Goal: Task Accomplishment & Management: Manage account settings

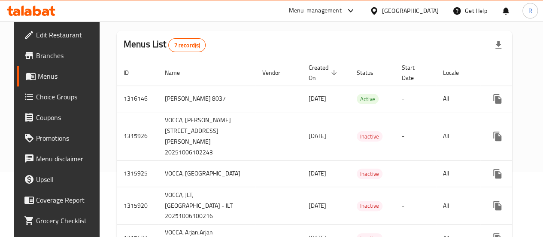
scroll to position [59, 0]
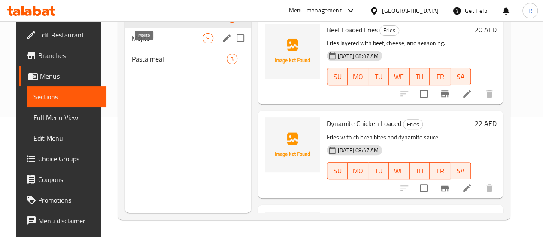
click at [155, 43] on span "Mojito" at bounding box center [167, 38] width 71 height 10
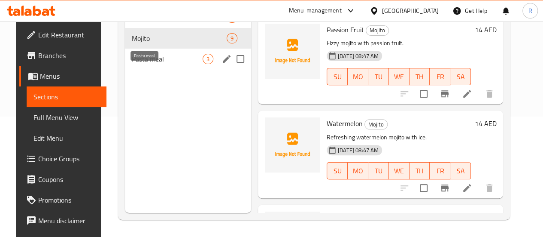
click at [155, 64] on span "Pasta meal" at bounding box center [167, 59] width 71 height 10
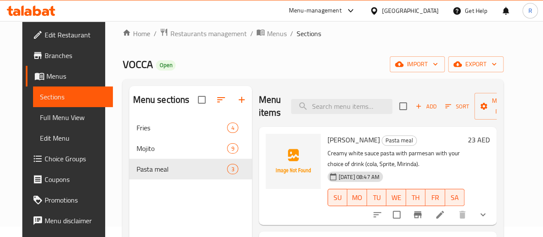
scroll to position [12, 0]
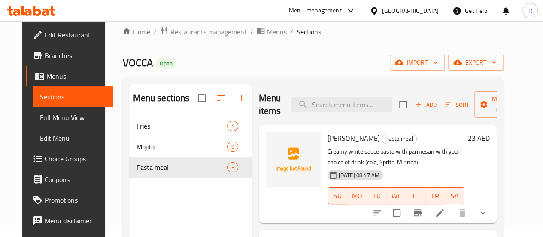
click at [267, 29] on span "Menus" at bounding box center [277, 32] width 20 height 10
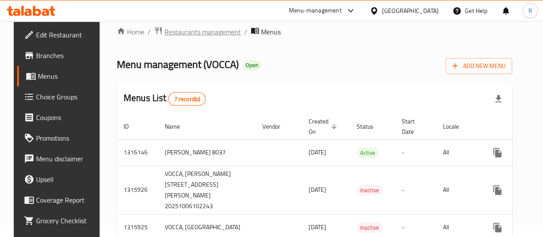
click at [206, 33] on span "Restaurants management" at bounding box center [203, 32] width 76 height 10
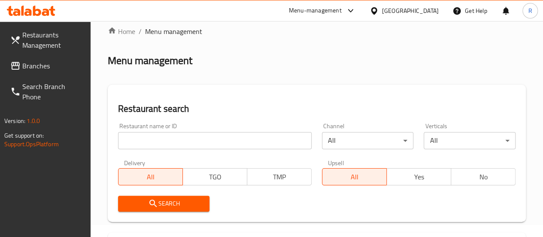
click at [36, 67] on span "Branches" at bounding box center [52, 66] width 61 height 10
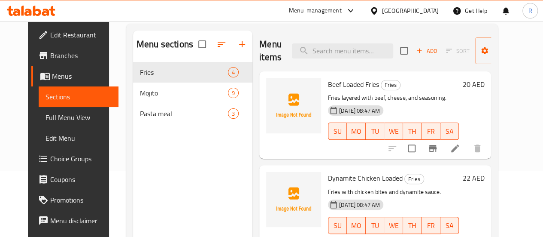
scroll to position [61, 0]
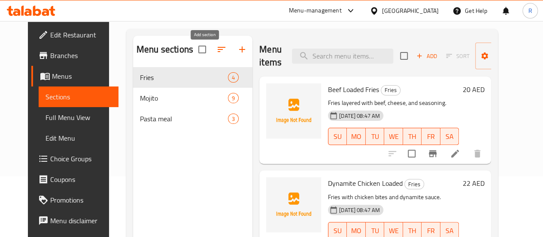
click at [237, 53] on icon "button" at bounding box center [242, 49] width 10 height 10
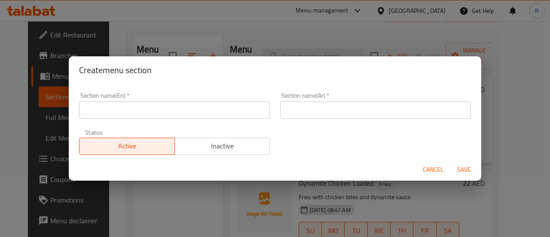
click at [182, 107] on input "text" at bounding box center [174, 109] width 191 height 17
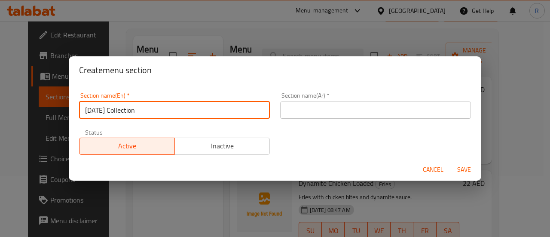
drag, startPoint x: 138, startPoint y: 113, endPoint x: 15, endPoint y: 120, distance: 123.9
click at [15, 120] on div "Create menu section Section name(En)   * Diwali Collection Section name(En) * S…" at bounding box center [275, 118] width 550 height 237
type input "Diwali Collection"
click at [309, 113] on input "text" at bounding box center [375, 109] width 191 height 17
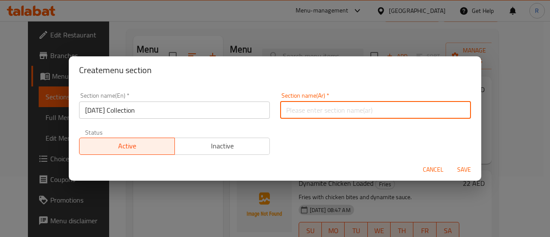
paste input "مجموعة ديوالي"
type input "مجموعة ديوالي"
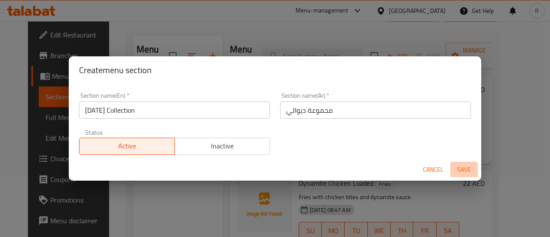
click at [466, 167] on span "Save" at bounding box center [464, 169] width 21 height 11
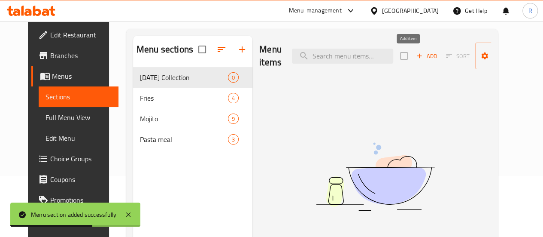
click at [415, 52] on span "Add" at bounding box center [426, 56] width 23 height 10
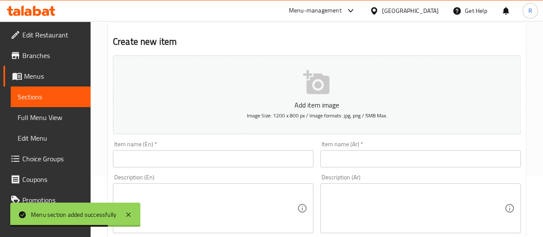
click at [170, 159] on input "text" at bounding box center [213, 158] width 201 height 17
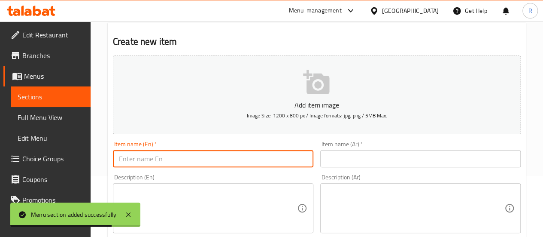
paste input "Kaju Katli Klassic In Dark Chocolate - 125g"
drag, startPoint x: 187, startPoint y: 157, endPoint x: 194, endPoint y: 163, distance: 9.1
click at [194, 163] on input "Kaju Katli Klassic In Dark Chocolate - 125g" at bounding box center [213, 158] width 201 height 17
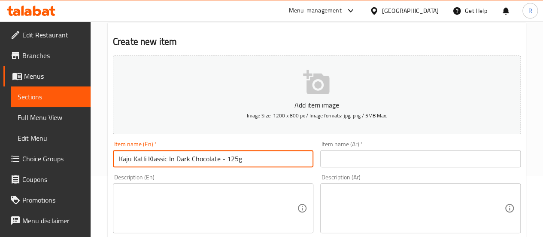
type input "Kaju Katli Klassic In Dark Chocolate - 125g"
click at [372, 162] on input "text" at bounding box center [420, 158] width 201 height 17
paste input "كاجو كاتلي كلاسيك بالشوكولاتة الداكنة - 125 جم"
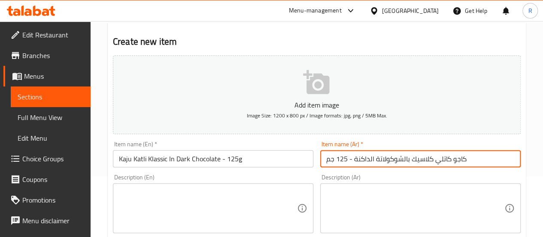
type input "كاجو كاتلي كلاسيك بالشوكولاتة الداكنة - 125 جم"
click at [244, 204] on textarea at bounding box center [208, 208] width 178 height 41
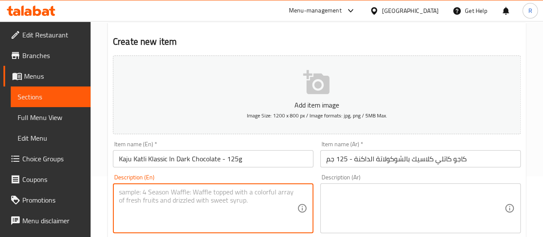
click at [244, 194] on textarea at bounding box center [208, 208] width 178 height 41
paste textarea "Klassic Kaju Katli meets bold dark chocolate for a luxuriously nutty and intens…"
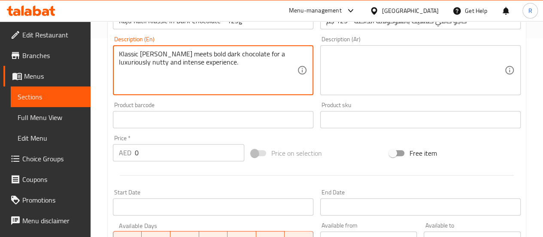
scroll to position [204, 0]
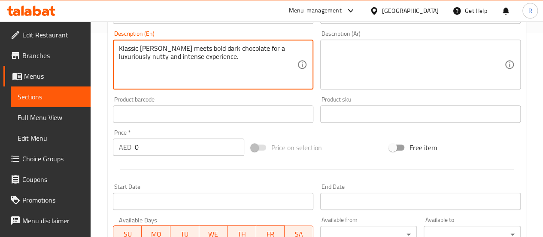
type textarea "Klassic Kaju Katli meets bold dark chocolate for a luxuriously nutty and intens…"
click at [209, 146] on input "0" at bounding box center [190, 146] width 110 height 17
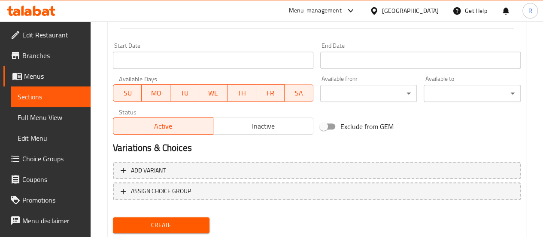
scroll to position [357, 0]
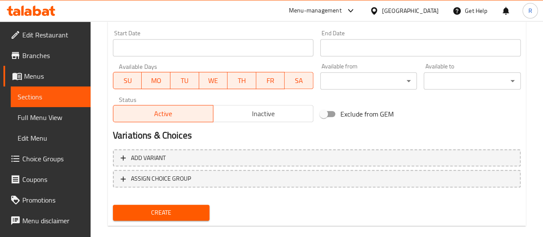
type input "40"
click at [164, 213] on span "Create" at bounding box center [161, 212] width 83 height 11
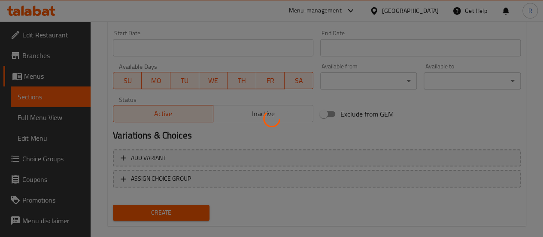
type input "0"
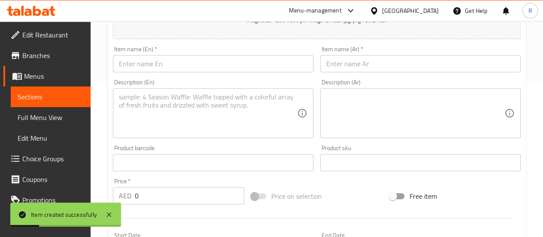
scroll to position [0, 0]
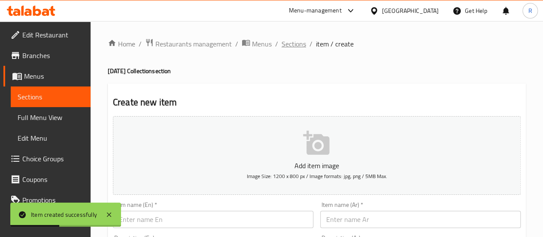
click at [297, 46] on span "Sections" at bounding box center [294, 44] width 24 height 10
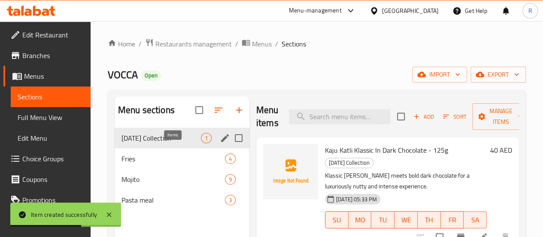
click at [201, 142] on span "1" at bounding box center [206, 138] width 10 height 8
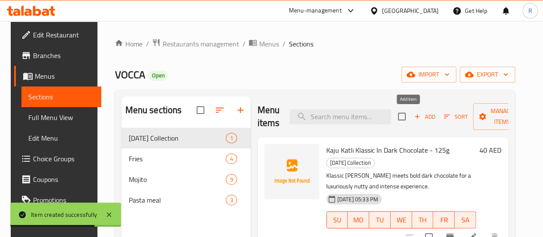
click at [415, 116] on span "Add" at bounding box center [424, 117] width 23 height 10
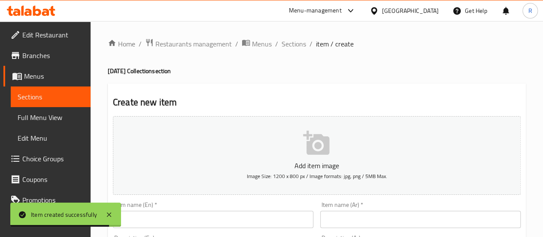
click at [192, 215] on input "text" at bounding box center [213, 218] width 201 height 17
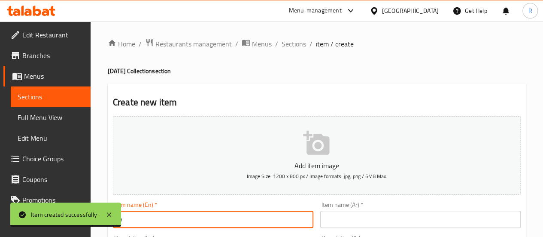
drag, startPoint x: 192, startPoint y: 224, endPoint x: 0, endPoint y: 220, distance: 192.1
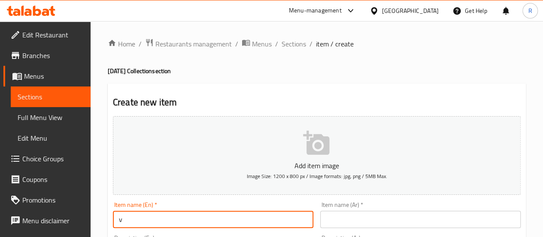
paste input ""Soan Papdi Flakes In Milk Chocolate -125g ""
click at [122, 220] on input ""Soan Papdi Flakes In Milk Chocolate -125g" at bounding box center [213, 218] width 201 height 17
drag, startPoint x: 272, startPoint y: 221, endPoint x: 75, endPoint y: 220, distance: 197.6
type input "Soan Papdi Flakes In Milk Chocolate -125g"
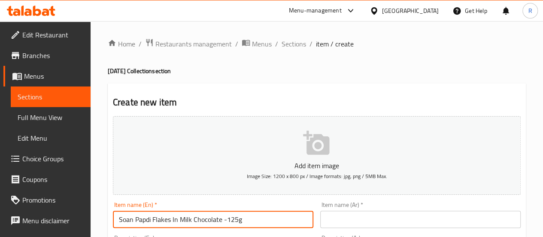
click at [381, 214] on input "text" at bounding box center [420, 218] width 201 height 17
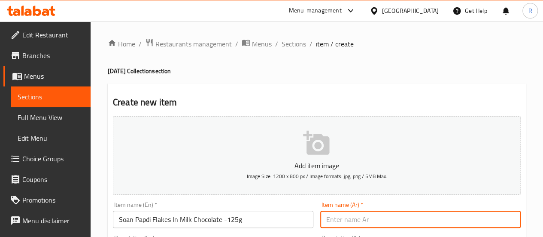
paste input "رقائق سوان بابدي في شوكولاتة الحليب - 125 ج"
type input "رقائق سوان بابدي في شوكولاتة الحليب - 125 ج"
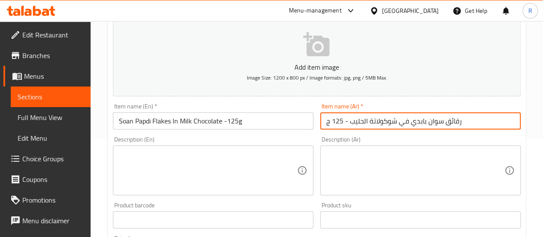
scroll to position [111, 0]
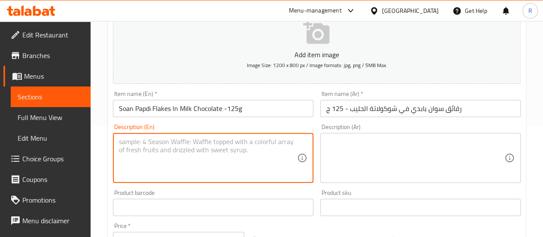
drag, startPoint x: 213, startPoint y: 147, endPoint x: 215, endPoint y: 152, distance: 4.8
click at [213, 148] on textarea at bounding box center [208, 157] width 178 height 41
paste textarea "A delightful fusion of flaky soan papdi enveloped in smooth milk chocolate, a m…"
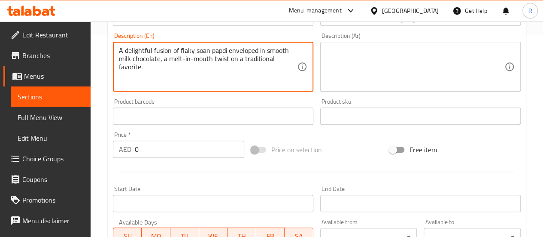
scroll to position [201, 0]
type textarea "A delightful fusion of flaky soan papdi enveloped in smooth milk chocolate, a m…"
click at [200, 145] on input "0" at bounding box center [190, 149] width 110 height 17
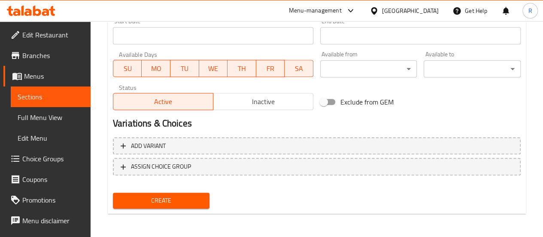
scroll to position [370, 0]
type input "40"
click at [153, 199] on span "Create" at bounding box center [161, 200] width 83 height 11
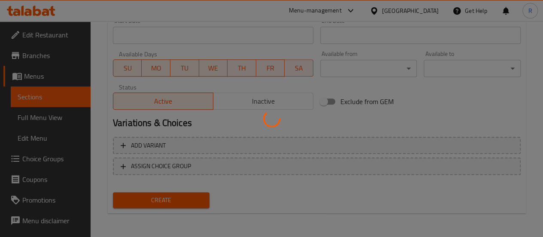
type input "0"
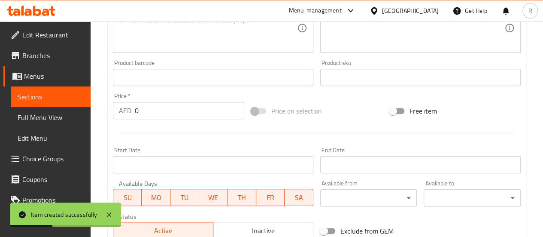
scroll to position [0, 0]
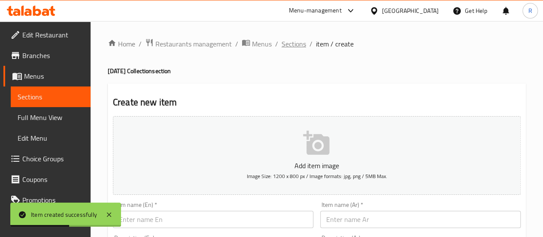
click at [284, 43] on span "Sections" at bounding box center [294, 44] width 24 height 10
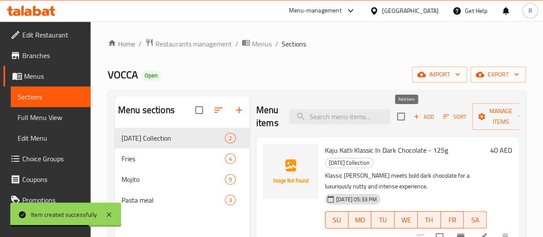
click at [412, 116] on span "Add" at bounding box center [423, 117] width 23 height 10
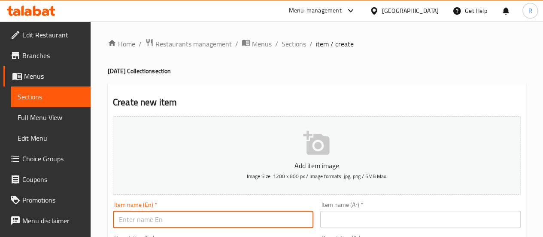
click at [198, 225] on input "text" at bounding box center [213, 218] width 201 height 17
paste input ""Paan Mithai In White Chocolate- 125g ""
type input ""Paan Mithai In White Chocolate- 125g ""
click at [362, 224] on input "text" at bounding box center [420, 218] width 201 height 17
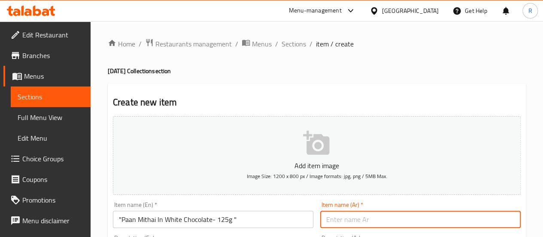
paste input "ان ميثاي بالشوكولاتة البيضاء - 125 جم ""
type input "ان ميثاي بالشوكولاتة البيضاء - 125 جم ""
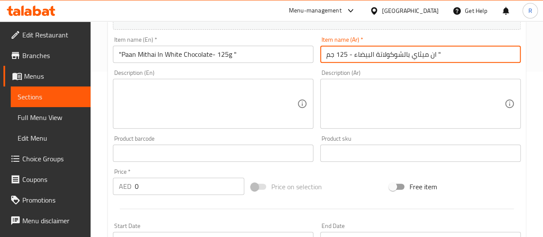
scroll to position [167, 0]
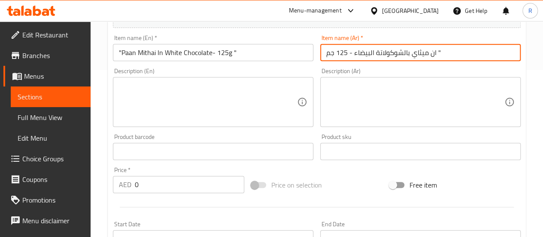
click at [182, 107] on textarea at bounding box center [208, 102] width 178 height 41
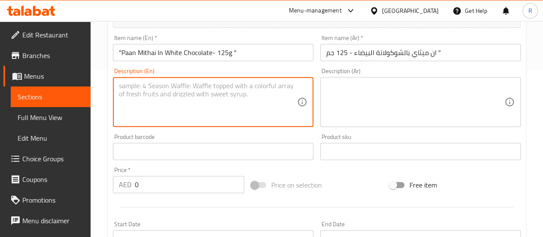
paste textarea "A refreshing paan-flavored center wrapped in creamy white chocolate, a sweet-me…"
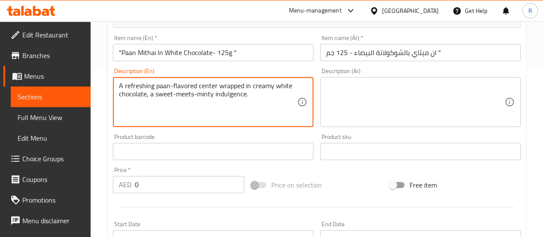
type textarea "A refreshing paan-flavored center wrapped in creamy white chocolate, a sweet-me…"
click at [155, 188] on input "0" at bounding box center [190, 184] width 110 height 17
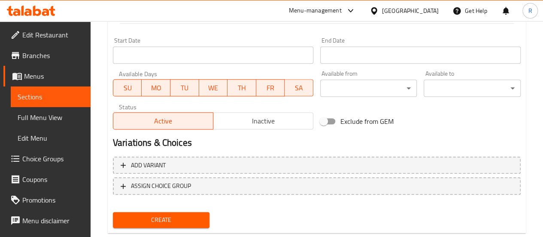
scroll to position [351, 0]
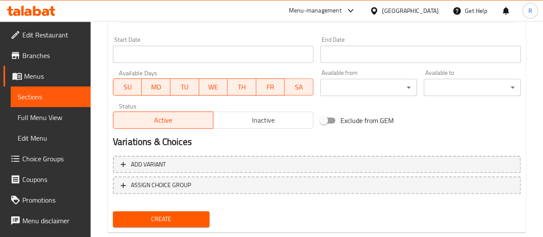
type input "40"
click at [189, 215] on span "Create" at bounding box center [161, 218] width 83 height 11
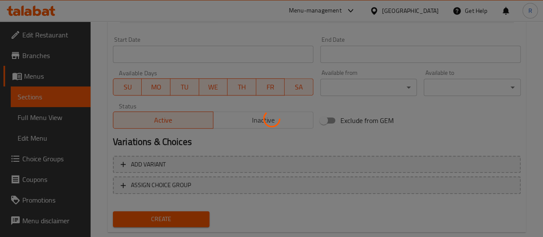
type input "0"
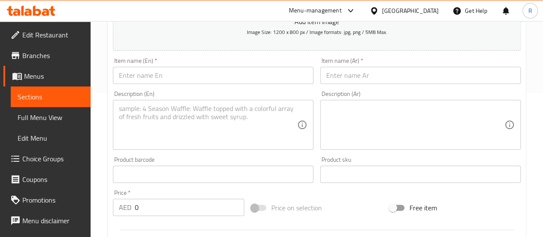
scroll to position [0, 0]
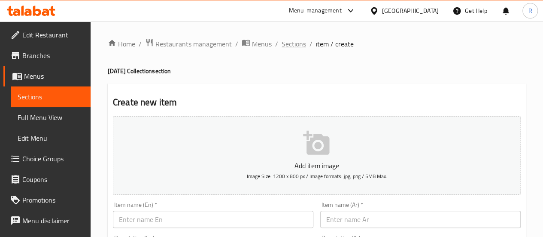
click at [290, 42] on span "Sections" at bounding box center [294, 44] width 24 height 10
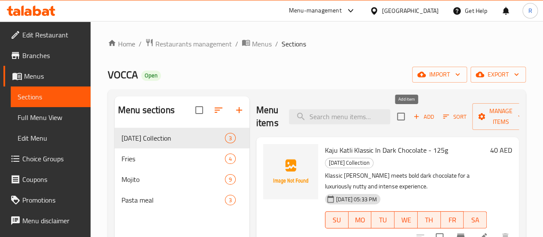
click at [412, 112] on span "Add" at bounding box center [423, 117] width 23 height 10
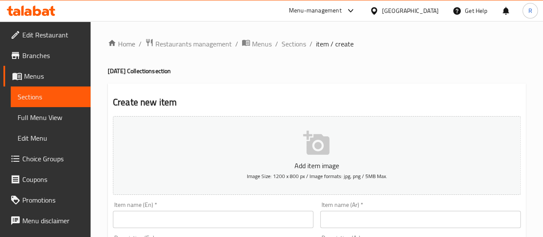
click at [186, 221] on input "text" at bounding box center [213, 218] width 201 height 17
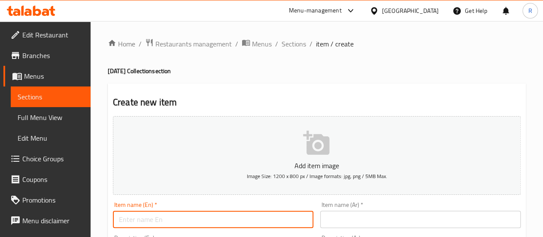
paste input "Kheer Ganache In Milk Chocolate - 125g"
type input "Kheer Ganache In Milk Chocolate - 125g"
click at [369, 216] on input "text" at bounding box center [420, 218] width 201 height 17
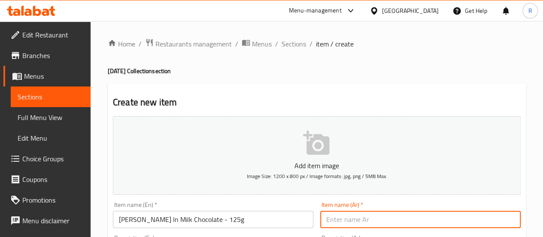
paste input "غاناش خير بالشوكولاتة بالحليب - 125 غرا"
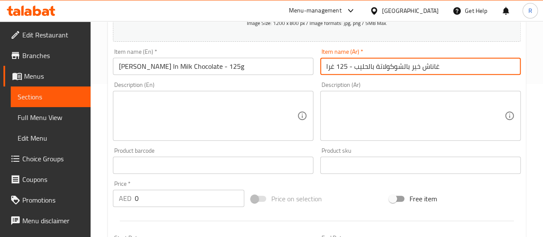
scroll to position [155, 0]
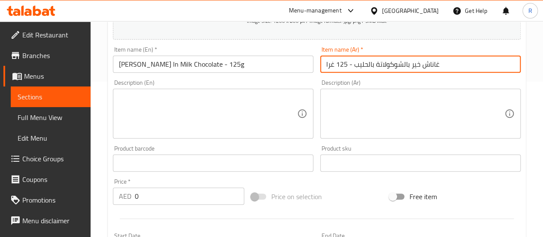
type input "غاناش خير بالشوكولاتة بالحليب - 125 غرا"
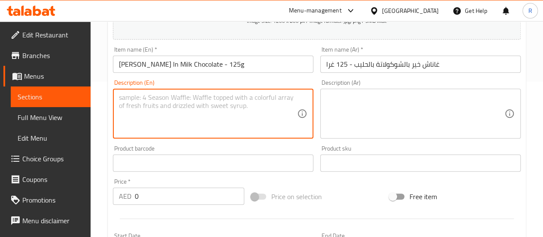
click at [211, 120] on textarea at bounding box center [208, 113] width 178 height 41
paste textarea "Creamy kheer-inspired ganache layered in silky milk chocolate, offering a rich,…"
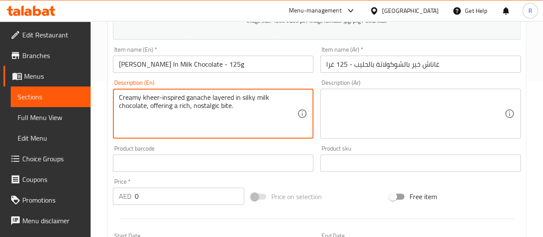
type textarea "Creamy kheer-inspired ganache layered in silky milk chocolate, offering a rich,…"
click at [174, 199] on input "0" at bounding box center [190, 195] width 110 height 17
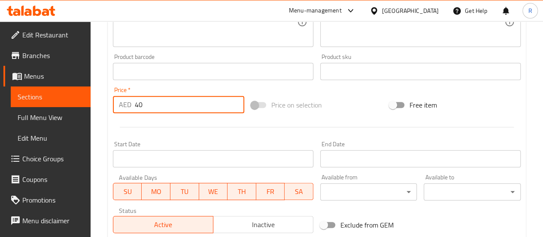
scroll to position [370, 0]
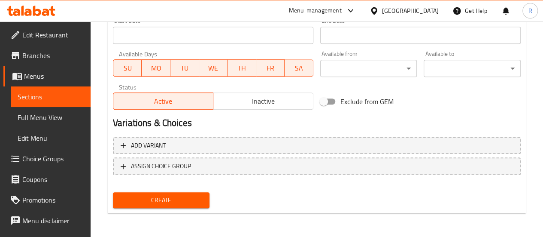
type input "40"
click at [180, 196] on span "Create" at bounding box center [161, 200] width 83 height 11
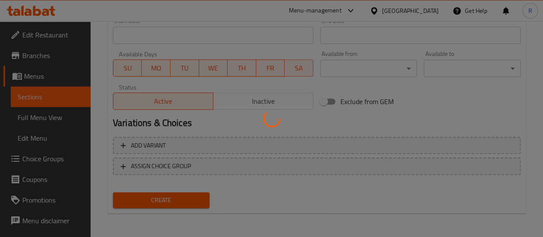
type input "0"
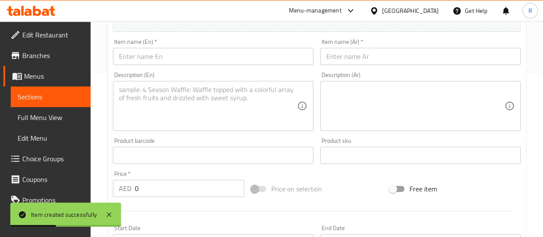
scroll to position [0, 0]
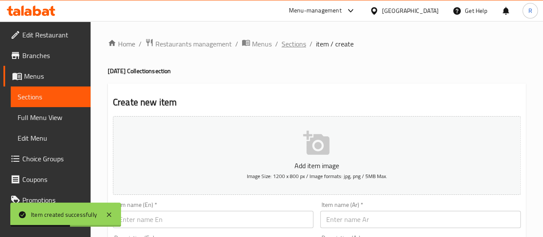
click at [293, 43] on span "Sections" at bounding box center [294, 44] width 24 height 10
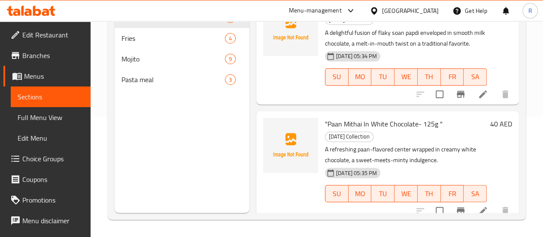
scroll to position [140, 0]
click at [479, 206] on icon at bounding box center [483, 210] width 8 height 8
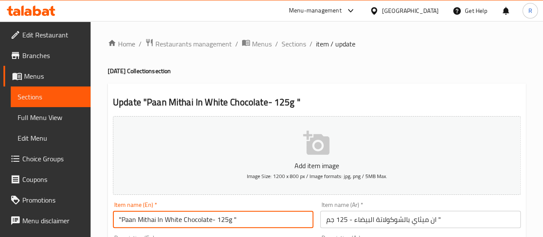
click at [250, 220] on input ""Paan Mithai In White Chocolate- 125g "" at bounding box center [213, 218] width 201 height 17
click at [120, 220] on input ""Paan Mithai In White Chocolate- 125g" at bounding box center [213, 218] width 201 height 17
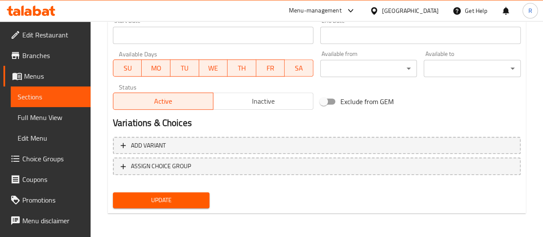
type input "Paan Mithai In White Chocolate- 125g"
click at [183, 195] on span "Update" at bounding box center [161, 200] width 83 height 11
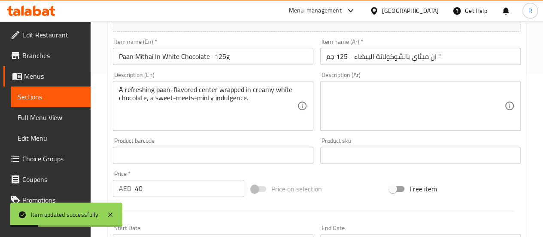
scroll to position [0, 0]
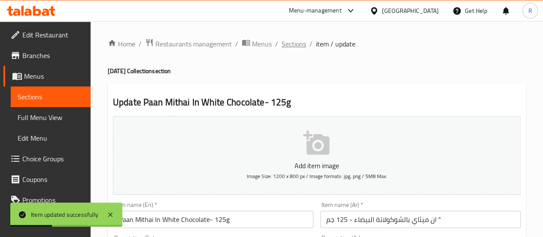
click at [295, 45] on span "Sections" at bounding box center [294, 44] width 24 height 10
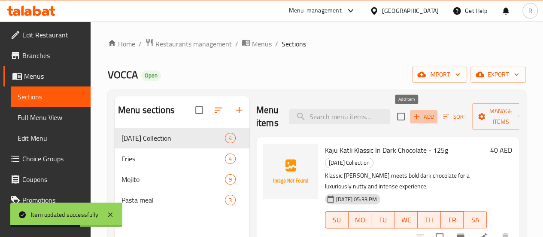
click at [412, 118] on span "Add" at bounding box center [423, 117] width 23 height 10
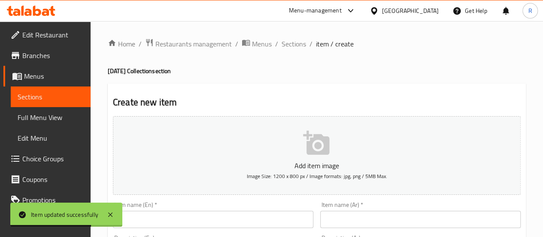
click at [182, 222] on input "text" at bounding box center [213, 218] width 201 height 17
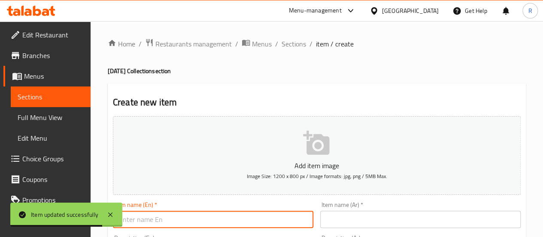
click at [209, 218] on input "text" at bounding box center [213, 218] width 201 height 17
paste input "Kheer Ganache In Milk Chocolate - 125g"
type input "Kheer Ganache In Milk Chocolate - 125g"
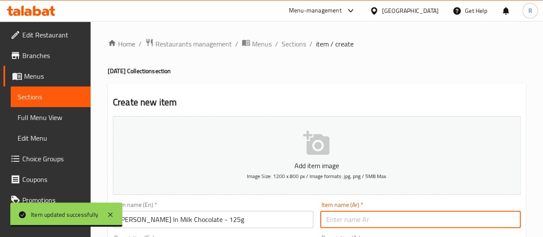
click at [370, 218] on input "text" at bounding box center [420, 218] width 201 height 17
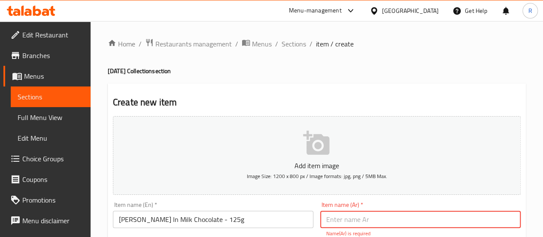
paste input "غاناش خير بالشوكولاتة بالحليب - 125 غرام"
type input "غاناش خير بالشوكولاتة بالحليب - 125 غرام"
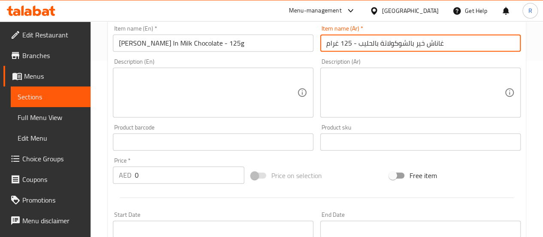
scroll to position [177, 0]
click at [262, 91] on textarea at bounding box center [208, 91] width 178 height 41
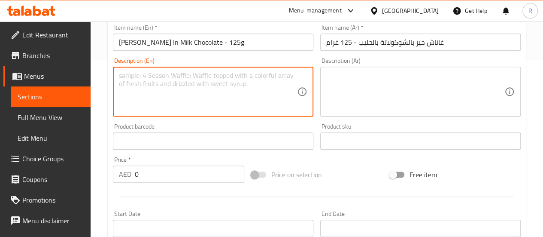
paste textarea "Creamy kheer-inspired ganache layered in silky milk chocolate, offering a rich,…"
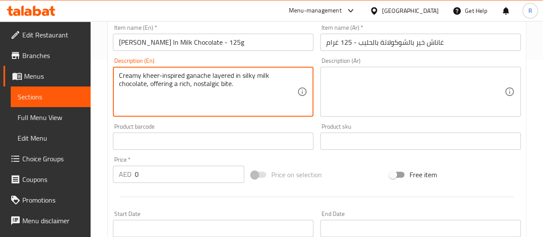
type textarea "Creamy kheer-inspired ganache layered in silky milk chocolate, offering a rich,…"
click at [149, 177] on input "0" at bounding box center [190, 173] width 110 height 17
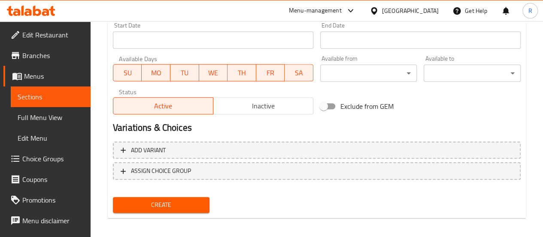
scroll to position [366, 0]
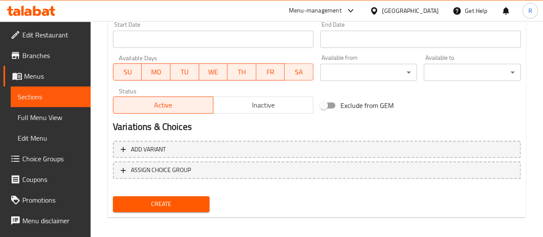
type input "40"
click at [176, 202] on span "Create" at bounding box center [161, 203] width 83 height 11
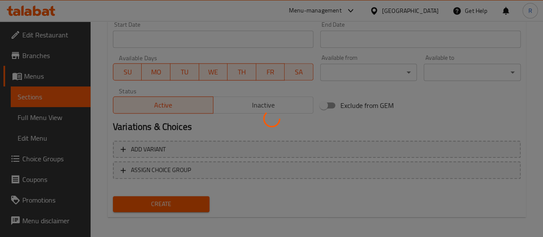
type input "0"
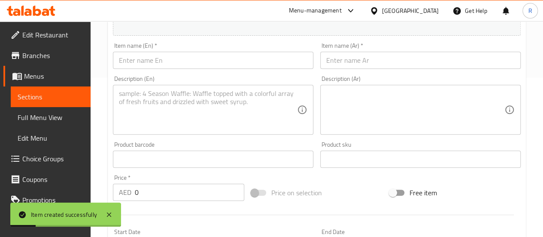
scroll to position [0, 0]
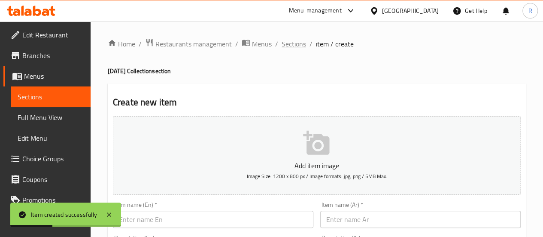
click at [291, 43] on span "Sections" at bounding box center [294, 44] width 24 height 10
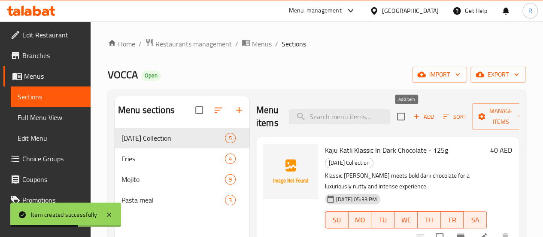
click at [412, 116] on span "Add" at bounding box center [423, 117] width 23 height 10
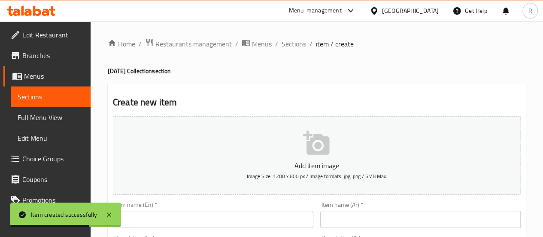
click at [191, 221] on input "text" at bounding box center [213, 218] width 201 height 17
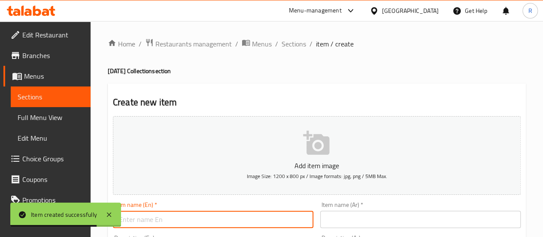
paste input "Milky Murukku Coated In White Chocolate -100g"
type input "Milky Murukku Coated In White Chocolate -100g"
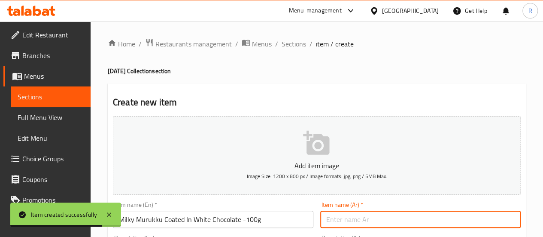
drag, startPoint x: 324, startPoint y: 221, endPoint x: 351, endPoint y: 199, distance: 34.5
click at [332, 213] on input "text" at bounding box center [420, 218] width 201 height 17
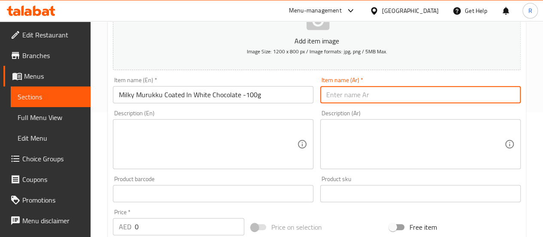
scroll to position [128, 0]
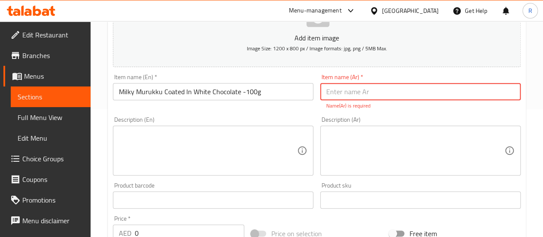
paste input "موروكو حليبي مغطى بالشوكولاتة البيضاء - 100 غرام"
type input "موروكو حليبي مغطى بالشوكولاتة البيضاء - 100 غرام"
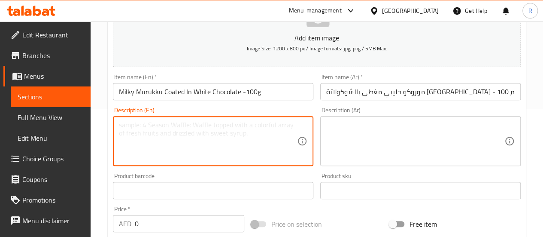
click at [235, 152] on textarea at bounding box center [208, 141] width 178 height 41
paste textarea "Crispy South Indian murukk dipped in luscious white chocolate for a crunchy, cr…"
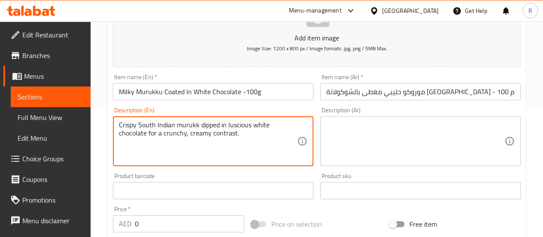
type textarea "Crispy South Indian murukk dipped in luscious white chocolate for a crunchy, cr…"
click at [165, 224] on input "0" at bounding box center [190, 223] width 110 height 17
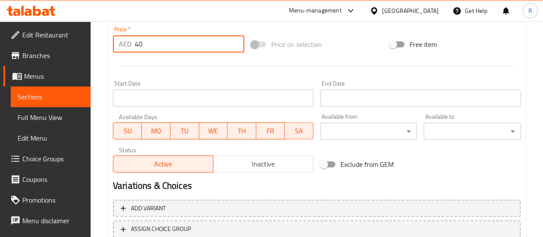
scroll to position [370, 0]
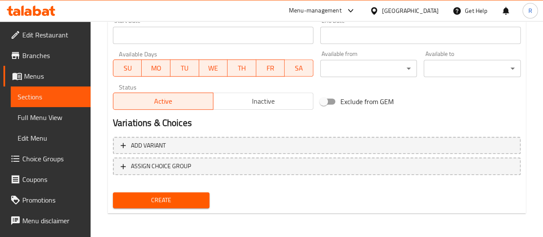
type input "40"
click at [187, 198] on span "Create" at bounding box center [161, 200] width 83 height 11
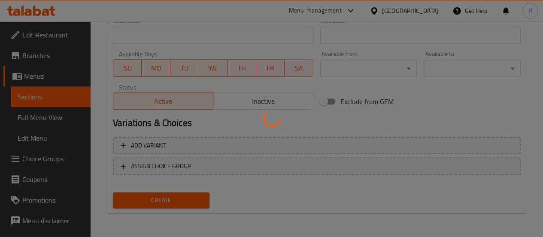
type input "0"
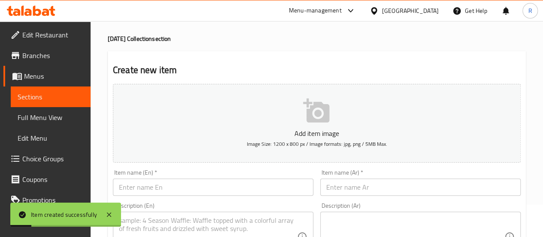
scroll to position [0, 0]
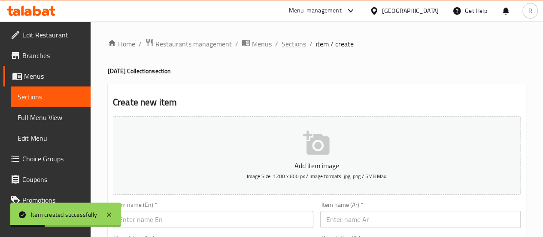
click at [294, 42] on span "Sections" at bounding box center [294, 44] width 24 height 10
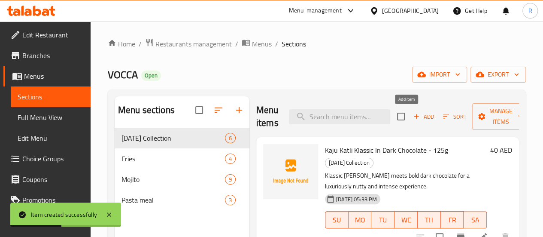
click at [412, 116] on span "Add" at bounding box center [423, 117] width 23 height 10
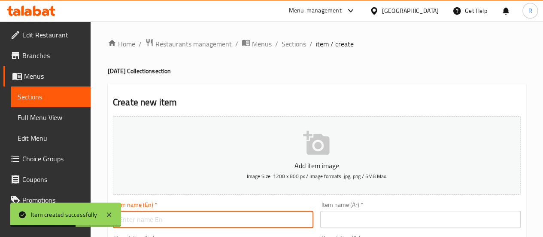
click at [178, 223] on input "text" at bounding box center [213, 218] width 201 height 17
paste input ""Bakarwadi Coated In Milk Chocolate- 200g ""
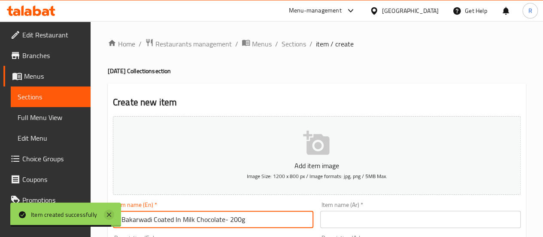
click at [110, 212] on icon at bounding box center [109, 214] width 10 height 10
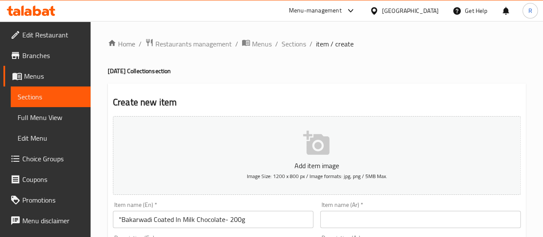
click at [123, 219] on input ""Bakarwadi Coated In Milk Chocolate- 200g" at bounding box center [213, 218] width 201 height 17
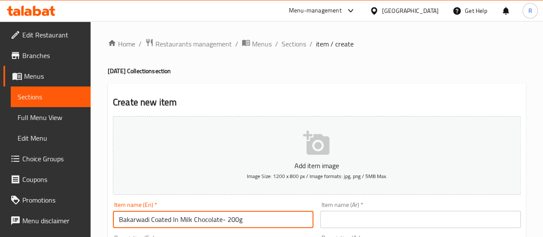
type input "Bakarwadi Coated In Milk Chocolate- 200g"
click at [396, 220] on input "text" at bounding box center [420, 218] width 201 height 17
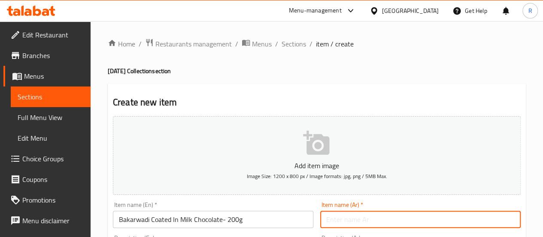
paste input ""باكاروادي مغطى بشوكولاتة الح"
type input ""باكاروادي مغطى بشوكولاتة الح"
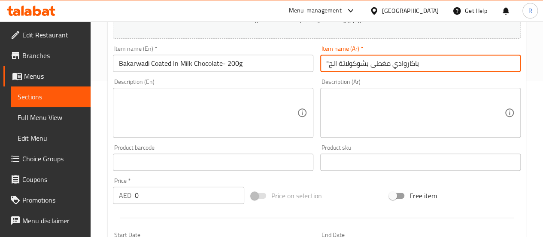
scroll to position [164, 0]
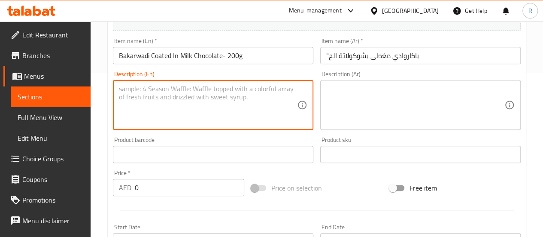
click at [209, 110] on textarea at bounding box center [208, 105] width 178 height 41
paste textarea "Spiced bakarwadi rolled in milk chocolate, a perfect balance of savory and swee…"
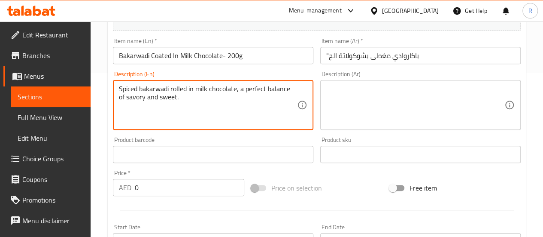
type textarea "Spiced bakarwadi rolled in milk chocolate, a perfect balance of savory and swee…"
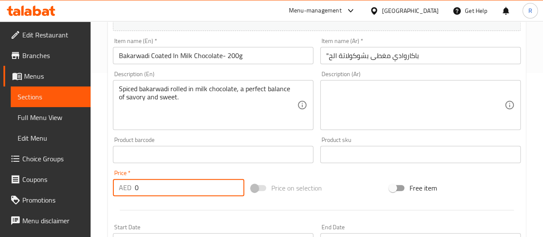
click at [176, 185] on input "0" at bounding box center [190, 187] width 110 height 17
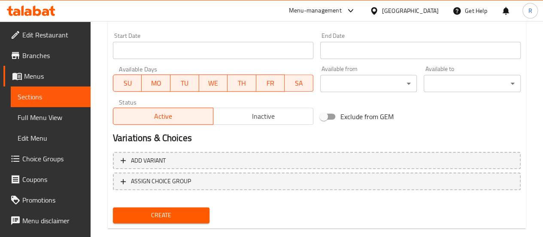
scroll to position [370, 0]
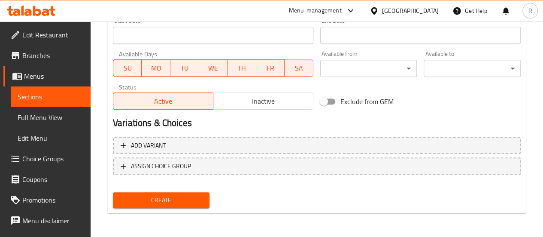
type input "45"
click at [165, 195] on span "Create" at bounding box center [161, 200] width 83 height 11
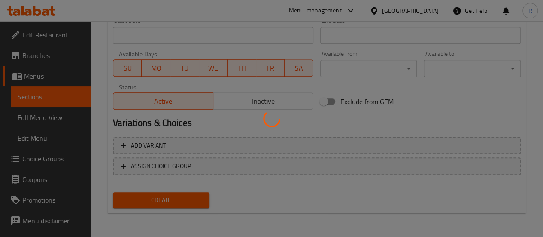
type input "0"
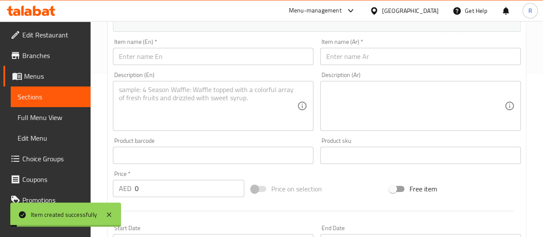
scroll to position [0, 0]
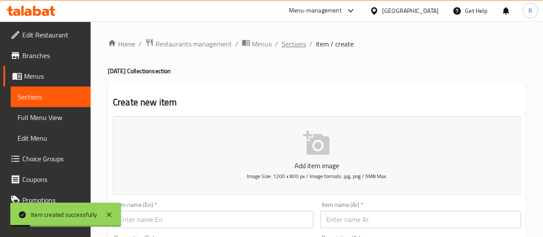
click at [294, 42] on span "Sections" at bounding box center [294, 44] width 24 height 10
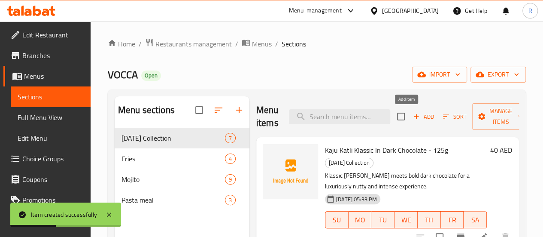
click at [419, 113] on button "Add" at bounding box center [423, 116] width 27 height 13
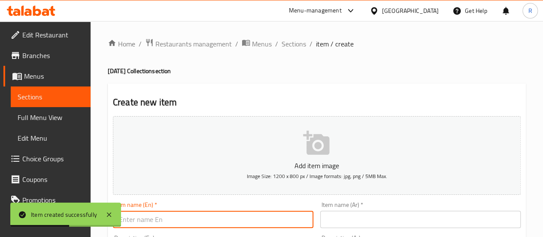
click at [216, 225] on input "text" at bounding box center [213, 218] width 201 height 17
paste input "Shakarpara Crunch In Dark Chocolate - 100g"
type input "Shakarpara Crunch In Dark Chocolate - 100g"
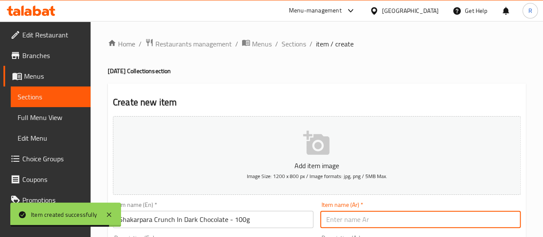
click at [367, 221] on input "text" at bounding box center [420, 218] width 201 height 17
paste input "شاكاربارا كرانش بالشوكولاتة الداكنة - 100 غرا"
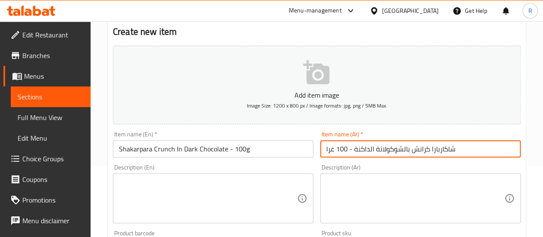
scroll to position [77, 0]
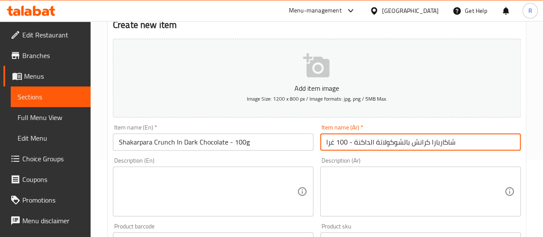
type input "شاكاربارا كرانش بالشوكولاتة الداكنة - 100 غرا"
click at [166, 198] on textarea at bounding box center [208, 191] width 178 height 41
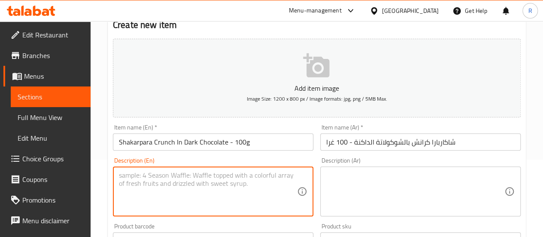
paste textarea "Shakarpara bites wrapped in bold dark chocolate, crispy, rich, and unforgettabl…"
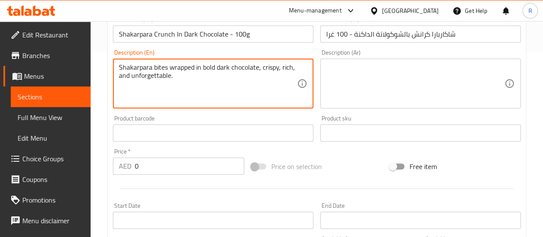
scroll to position [217, 0]
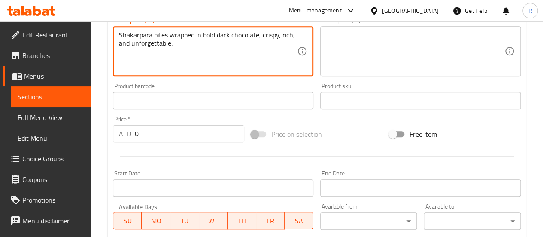
type textarea "Shakarpara bites wrapped in bold dark chocolate, crispy, rich, and unforgettabl…"
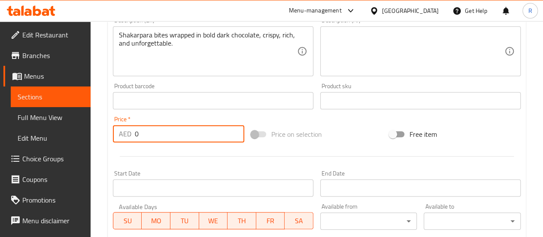
click at [162, 135] on input "0" at bounding box center [190, 133] width 110 height 17
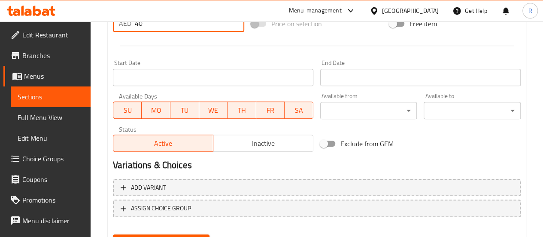
scroll to position [370, 0]
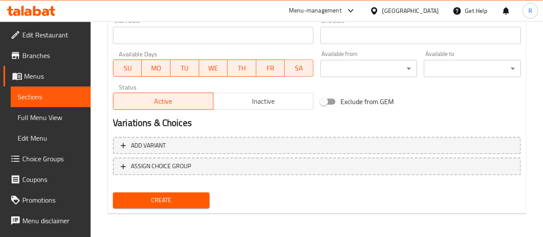
type input "40"
click at [188, 203] on span "Create" at bounding box center [161, 200] width 83 height 11
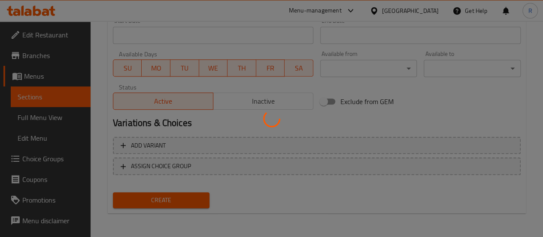
type input "0"
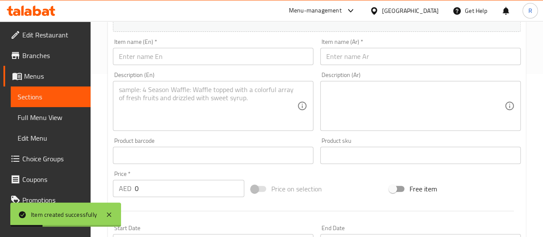
scroll to position [0, 0]
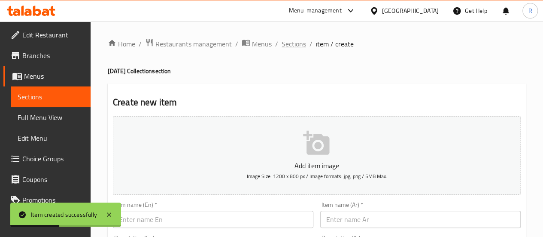
click at [288, 45] on span "Sections" at bounding box center [294, 44] width 24 height 10
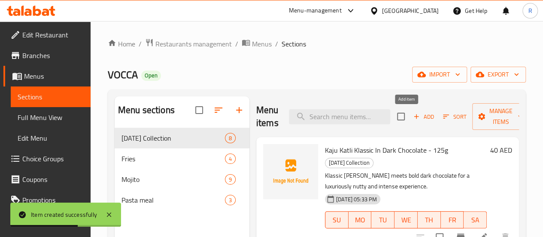
click at [412, 116] on span "Add" at bounding box center [423, 117] width 23 height 10
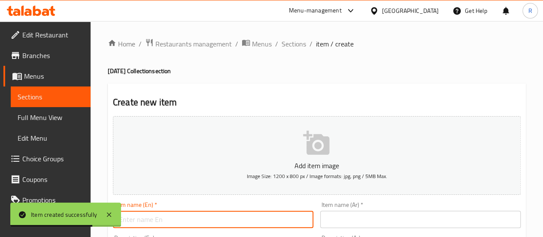
click at [199, 220] on input "text" at bounding box center [213, 218] width 201 height 17
paste input ""Namak Para Bites In Milk Chocolate -150g ""
click at [107, 215] on icon at bounding box center [109, 214] width 10 height 10
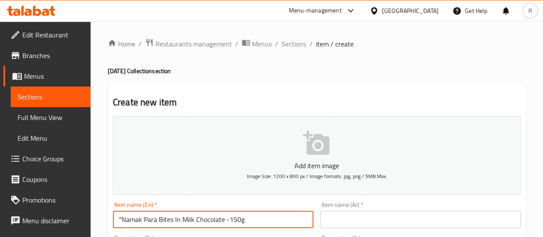
click at [119, 217] on input ""Namak Para Bites In Milk Chocolate -150g" at bounding box center [213, 218] width 201 height 17
drag, startPoint x: 259, startPoint y: 216, endPoint x: 13, endPoint y: 219, distance: 246.6
type input "Namak Para Bites In Milk Chocolate -150g"
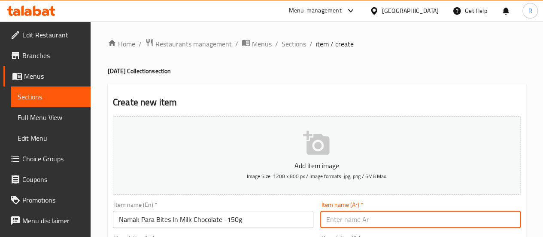
click at [383, 216] on input "text" at bounding box center [420, 218] width 201 height 17
paste input "اك بارا بايتس في شوكولاتة الحلي"
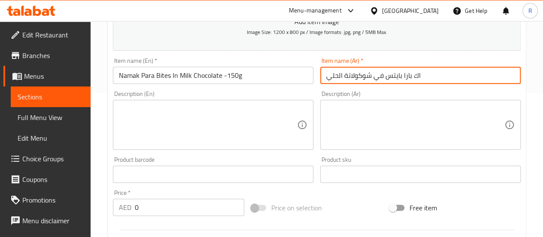
scroll to position [143, 0]
type input "اك بارا بايتس في شوكولاتة الحلي"
click at [190, 122] on textarea at bounding box center [208, 126] width 178 height 41
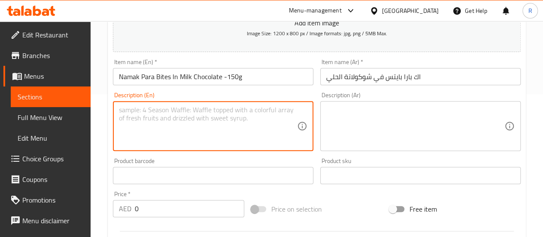
paste textarea "A playful twist on the classic namakpara, coated in smooth milk chocolate for a…"
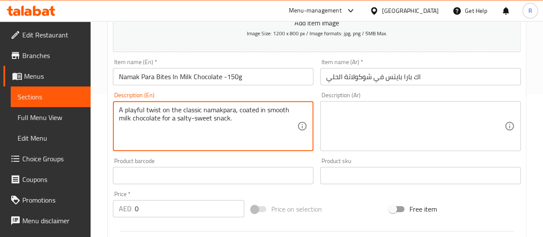
type textarea "A playful twist on the classic namakpara, coated in smooth milk chocolate for a…"
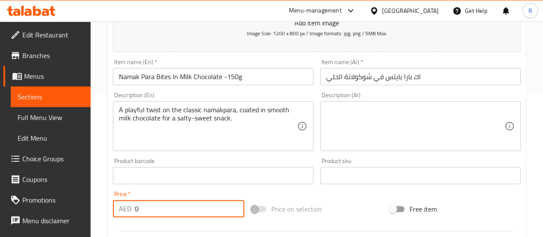
click at [149, 207] on input "0" at bounding box center [190, 208] width 110 height 17
type input "45"
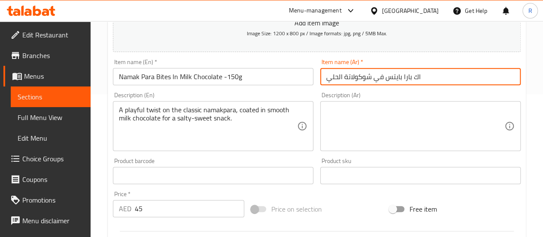
drag, startPoint x: 425, startPoint y: 78, endPoint x: 309, endPoint y: 80, distance: 116.0
click at [311, 80] on div "Add item image Image Size: 1200 x 800 px / Image formats: jpg, png / 5MB Max. I…" at bounding box center [317, 155] width 415 height 370
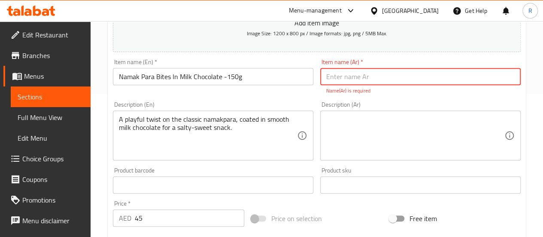
paste input "ناماك بارا بايتس في شوكولاتة الحليب - 150 جر"
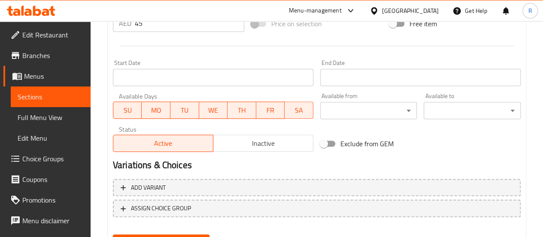
scroll to position [379, 0]
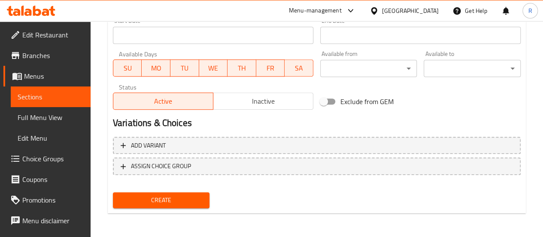
type input "ناماك بارا بايتس في شوكولاتة الحليب - 150 جر"
drag, startPoint x: 195, startPoint y: 198, endPoint x: 190, endPoint y: 195, distance: 6.0
click at [195, 198] on span "Create" at bounding box center [161, 200] width 83 height 11
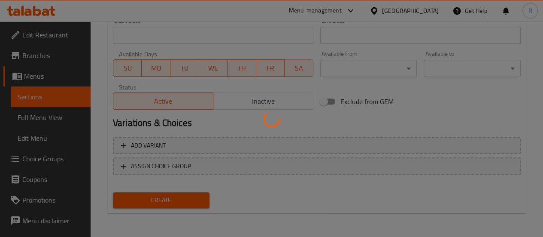
type input "0"
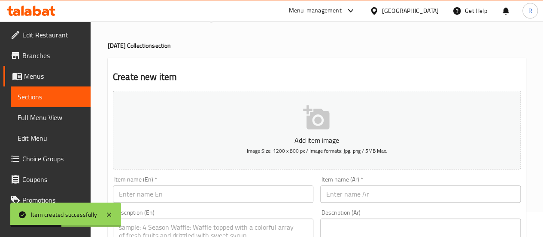
scroll to position [0, 0]
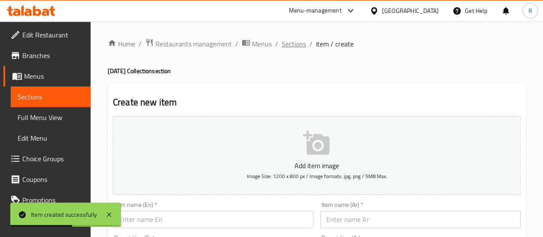
click at [287, 43] on span "Sections" at bounding box center [294, 44] width 24 height 10
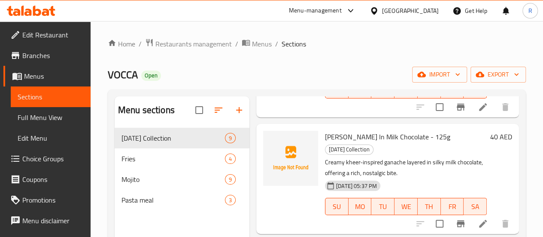
scroll to position [469, 0]
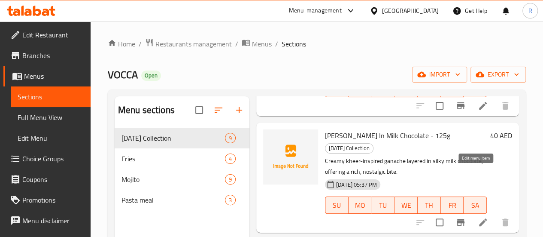
click at [479, 218] on icon at bounding box center [483, 222] width 8 height 8
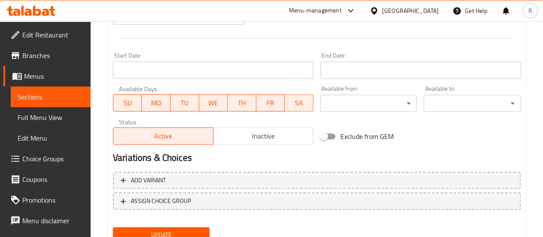
scroll to position [336, 0]
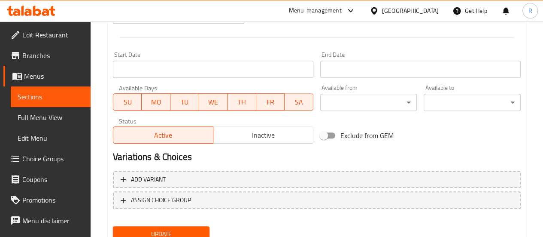
click at [275, 131] on span "Inactive" at bounding box center [263, 135] width 93 height 12
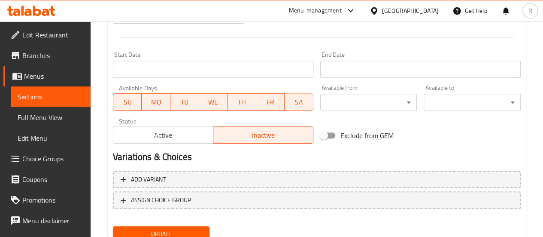
click at [186, 229] on span "Update" at bounding box center [161, 234] width 83 height 11
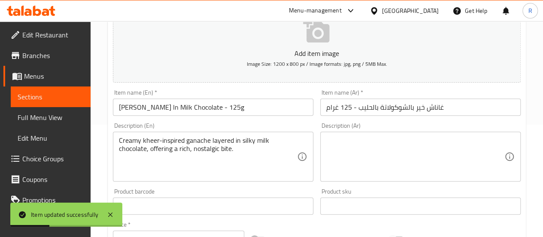
scroll to position [88, 0]
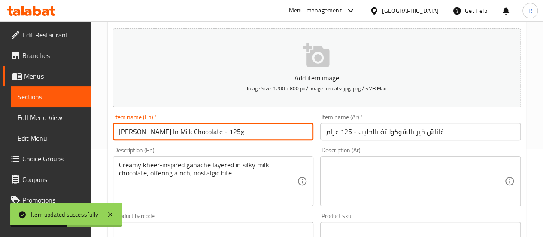
drag, startPoint x: 257, startPoint y: 129, endPoint x: 75, endPoint y: 129, distance: 181.7
click at [77, 129] on div "Edit Restaurant Branches Menus Sections Full Menu View Edit Menu Choice Groups …" at bounding box center [271, 226] width 543 height 586
paste input "text"
drag, startPoint x: 191, startPoint y: 135, endPoint x: 37, endPoint y: 140, distance: 153.9
click at [40, 140] on div "Edit Restaurant Branches Menus Sections Full Menu View Edit Menu Choice Groups …" at bounding box center [271, 226] width 543 height 586
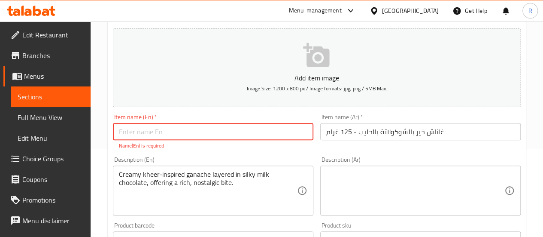
paste input "Bhujia Rochers In Milk Chocolate -150g"
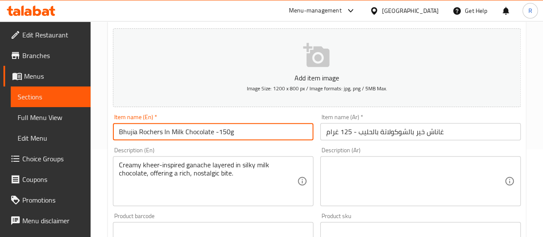
type input "Bhujia Rochers In Milk Chocolate -150g"
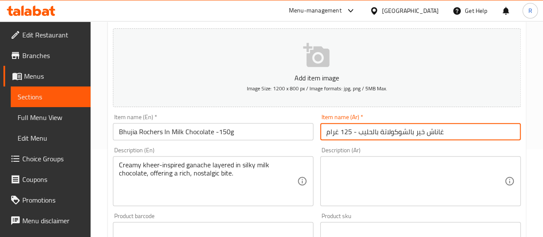
drag, startPoint x: 469, startPoint y: 132, endPoint x: 274, endPoint y: 141, distance: 195.2
click at [274, 141] on div "Add item image Image Size: 1200 x 800 px / Image formats: jpg, png / 5MB Max. I…" at bounding box center [317, 210] width 415 height 370
paste input "هوجيا روشيه بالشوكولاتة بالحليب - 150"
type input "بهوجيا روشيه بالشوكولاتة بالحليب - 150"
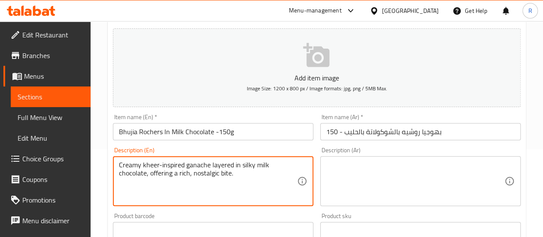
drag, startPoint x: 241, startPoint y: 180, endPoint x: 70, endPoint y: 153, distance: 173.1
paste textarea "unchy bhujia rochers in milk chocolate, spicy, sweet, and utterly addictiv"
type textarea "Crunchy bhujia rochers in milk chocolate, spicy, sweet, and utterly addictive."
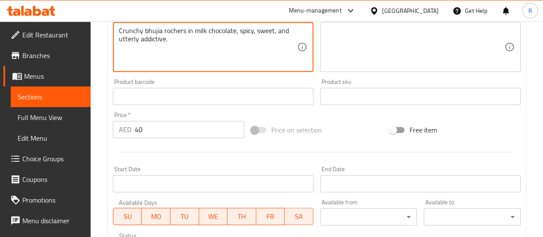
scroll to position [223, 0]
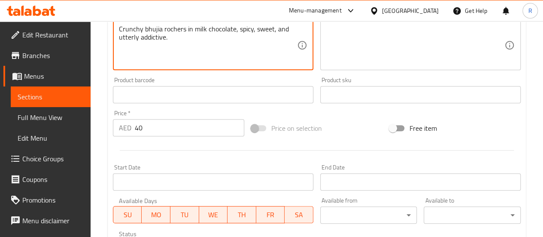
click at [182, 131] on input "40" at bounding box center [190, 127] width 110 height 17
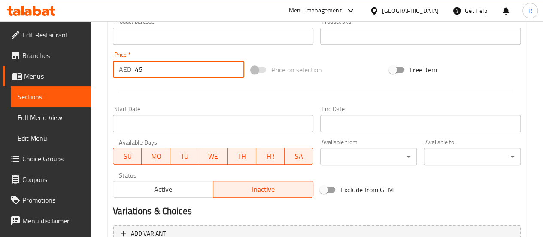
scroll to position [370, 0]
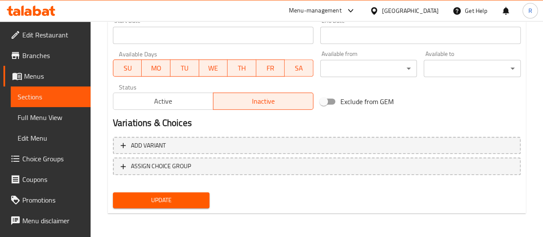
type input "45"
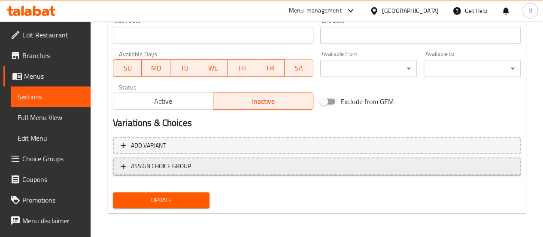
drag, startPoint x: 191, startPoint y: 202, endPoint x: 507, endPoint y: 166, distance: 317.8
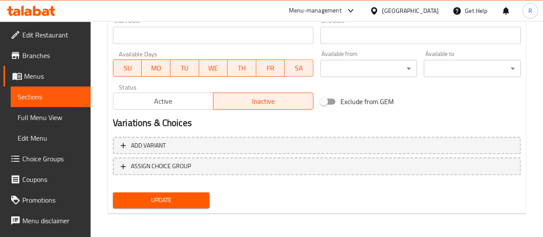
click at [177, 195] on span "Update" at bounding box center [161, 200] width 83 height 11
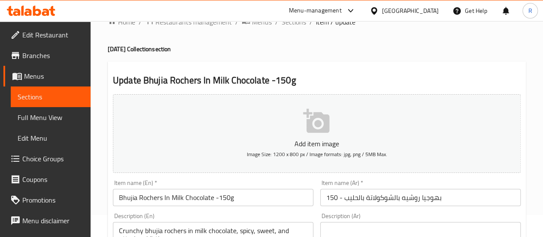
scroll to position [0, 0]
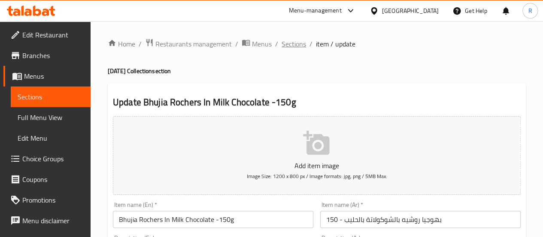
click at [283, 47] on span "Sections" at bounding box center [294, 44] width 24 height 10
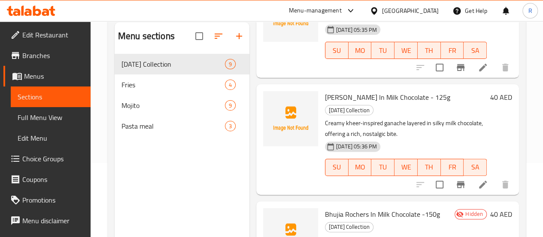
scroll to position [419, 0]
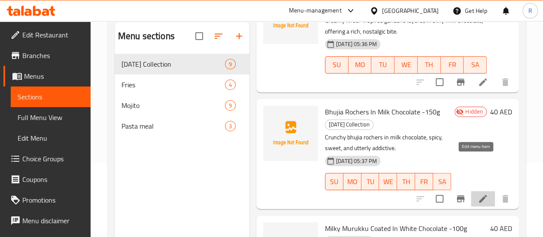
click at [479, 195] on icon at bounding box center [483, 199] width 8 height 8
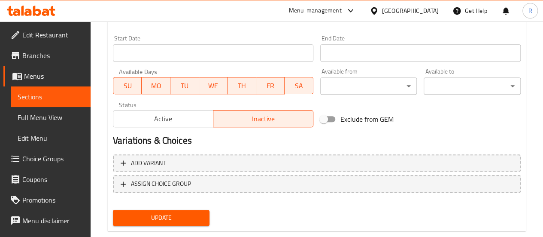
scroll to position [345, 0]
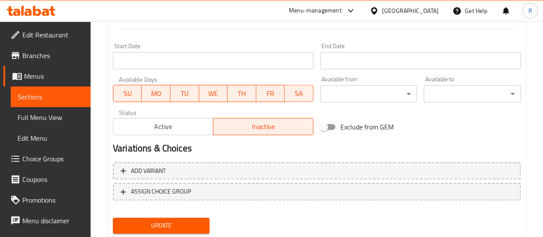
click at [170, 122] on span "Active" at bounding box center [163, 126] width 93 height 12
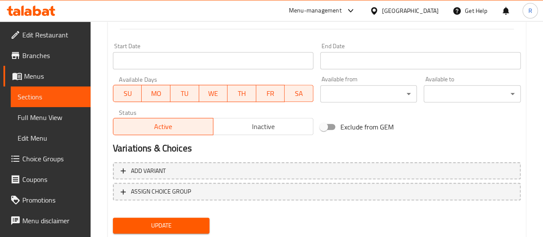
click at [173, 227] on span "Update" at bounding box center [161, 225] width 83 height 11
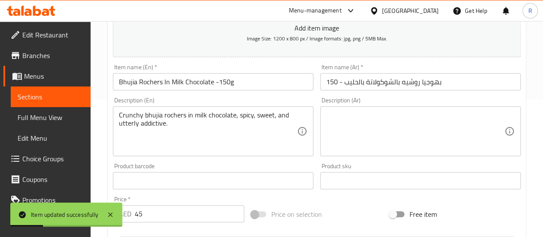
scroll to position [0, 0]
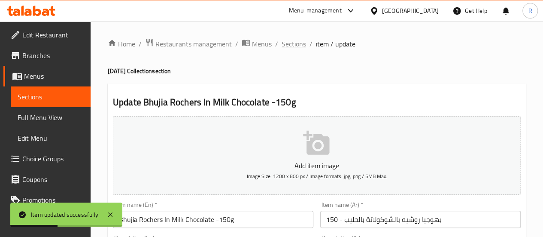
click at [288, 40] on span "Sections" at bounding box center [294, 44] width 24 height 10
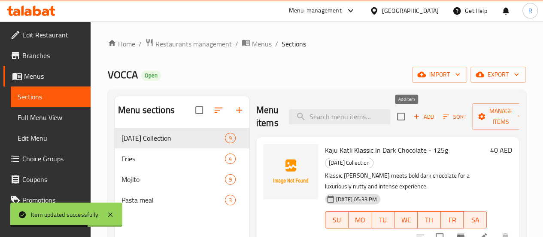
click at [412, 115] on span "Add" at bounding box center [423, 117] width 23 height 10
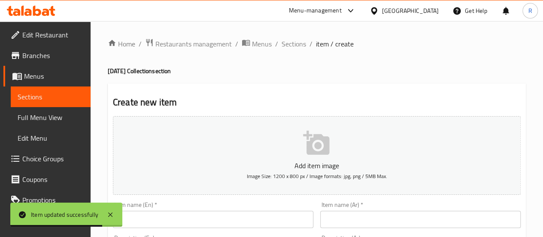
drag, startPoint x: 210, startPoint y: 226, endPoint x: 214, endPoint y: 222, distance: 5.8
click at [211, 225] on input "text" at bounding box center [213, 218] width 201 height 17
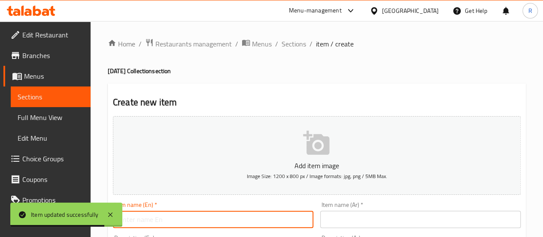
paste input ""Emerald Hamper ""
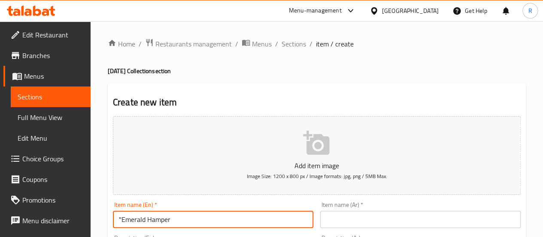
click at [122, 216] on input ""Emerald Hamper" at bounding box center [213, 218] width 201 height 17
drag, startPoint x: 128, startPoint y: 216, endPoint x: 89, endPoint y: 217, distance: 38.3
type input "Emerald Hamper"
click at [356, 218] on input "text" at bounding box center [420, 218] width 201 height 17
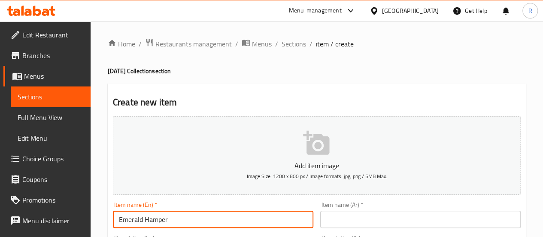
paste input "سلة الزمرد"
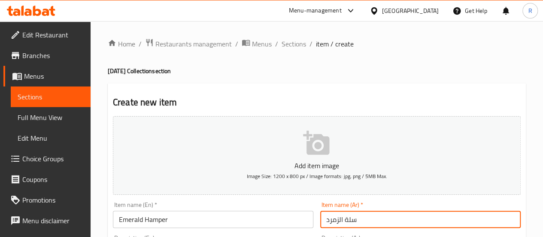
type input "سلة الزمرد"
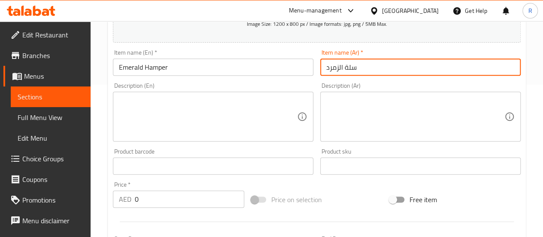
scroll to position [156, 0]
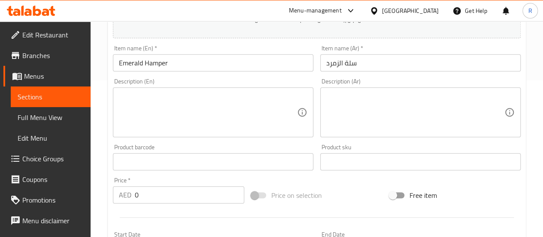
click at [165, 136] on div "Description (En)" at bounding box center [213, 112] width 201 height 50
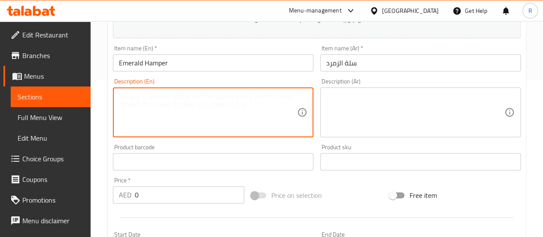
paste textarea "A rich and vibrant hamper filled with festive delights, crafted to add sparkle …"
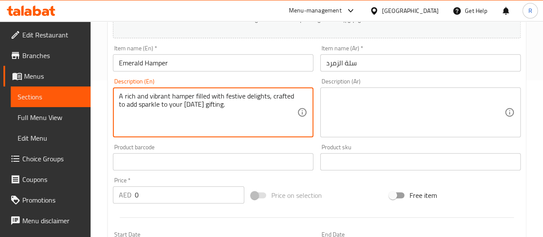
type textarea "A rich and vibrant hamper filled with festive delights, crafted to add sparkle …"
click at [180, 196] on input "0" at bounding box center [190, 194] width 110 height 17
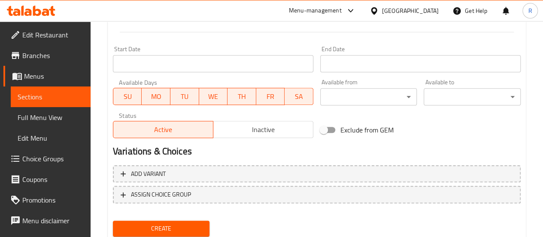
scroll to position [370, 0]
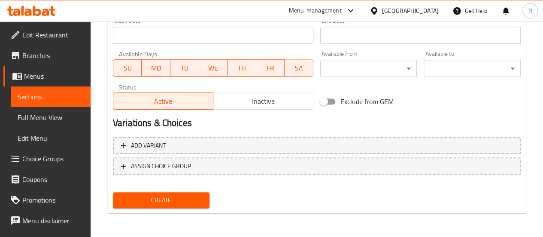
type input "170"
click at [192, 198] on span "Create" at bounding box center [161, 200] width 83 height 11
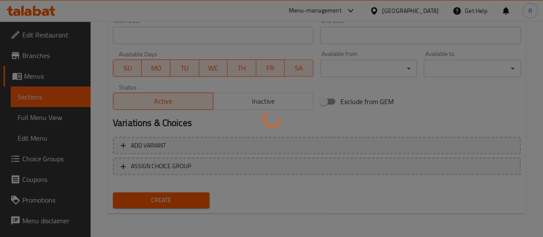
type input "0"
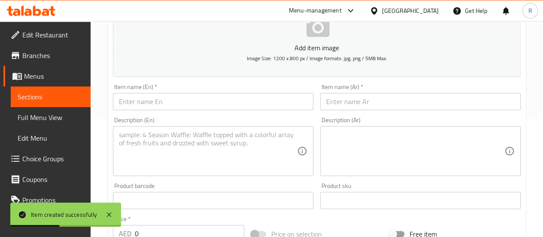
scroll to position [0, 0]
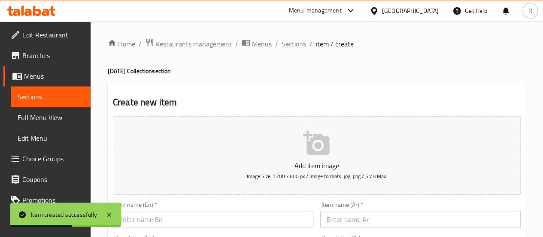
click at [290, 44] on span "Sections" at bounding box center [294, 44] width 24 height 10
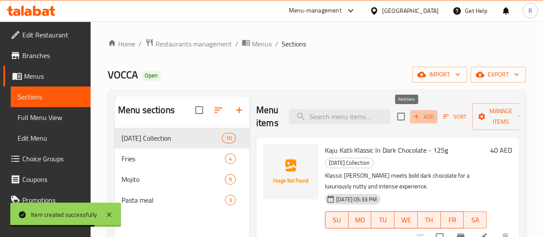
click at [412, 116] on span "Add" at bounding box center [423, 117] width 23 height 10
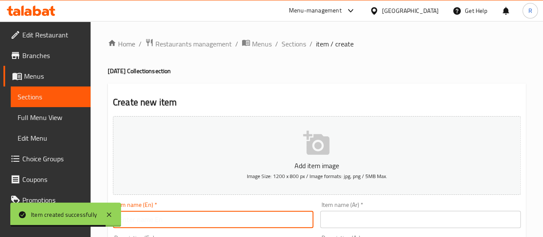
click at [204, 223] on input "text" at bounding box center [213, 218] width 201 height 17
paste input "Sapphire Hamper"
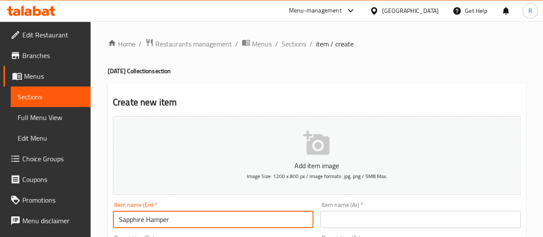
type input "Sapphire Hamper"
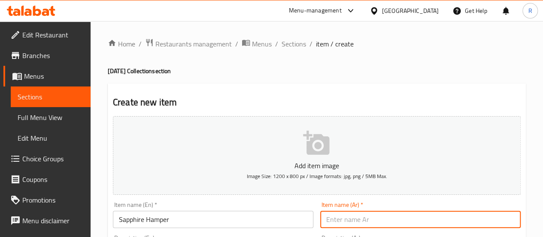
click at [357, 216] on input "text" at bounding box center [420, 218] width 201 height 17
paste input "سلة الياقوت"
type input "سلة الياقوت"
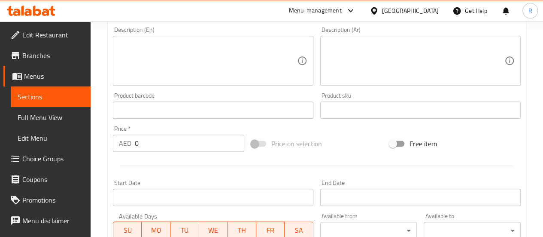
scroll to position [209, 0]
click at [204, 49] on textarea at bounding box center [208, 59] width 178 height 41
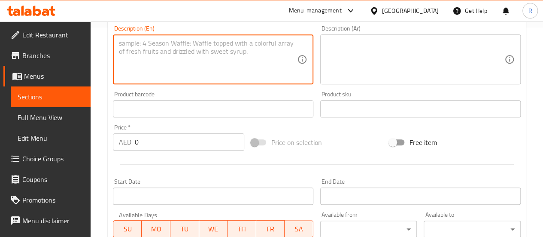
paste textarea "A luxurious hamper inspired by the brilliance of Diwali nights – packed with in…"
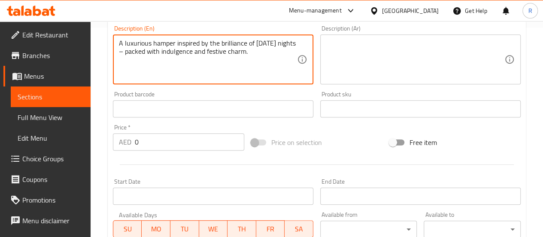
type textarea "A luxurious hamper inspired by the brilliance of Diwali nights – packed with in…"
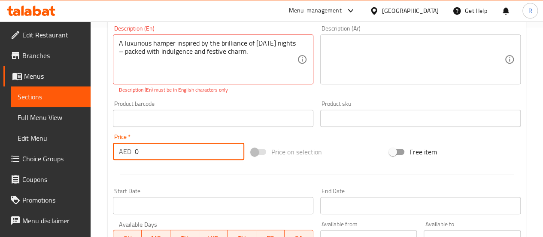
click at [184, 140] on div "Price   * AED 0 Price *" at bounding box center [178, 147] width 131 height 26
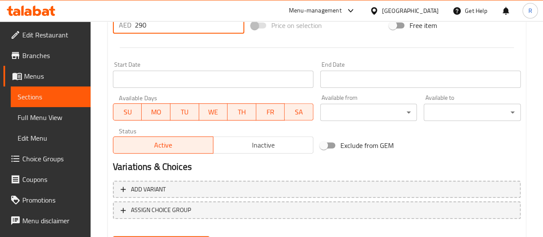
scroll to position [379, 0]
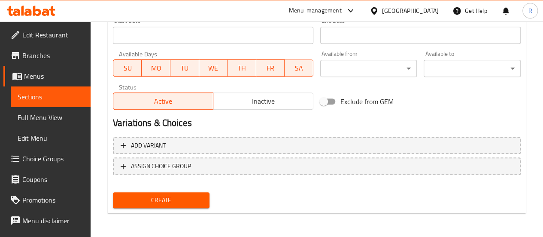
type input "290"
click at [179, 195] on span "Create" at bounding box center [161, 200] width 83 height 11
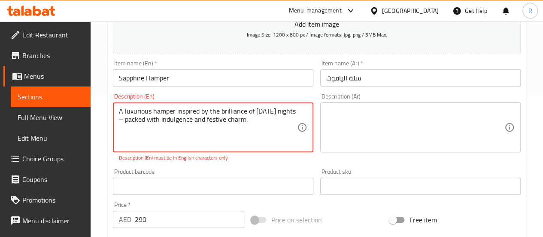
click at [123, 116] on textarea "A luxurious hamper inspired by the brilliance of Diwali nights – packed with in…" at bounding box center [208, 127] width 178 height 41
click at [124, 119] on textarea "A luxurious hamper inspired by the brilliance of Diwali nights – packed with in…" at bounding box center [208, 127] width 178 height 41
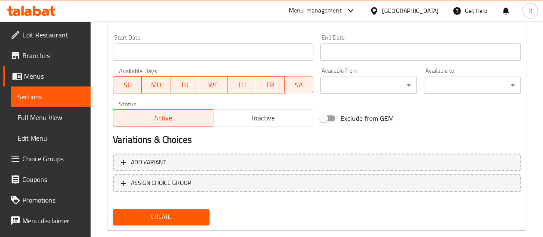
scroll to position [370, 0]
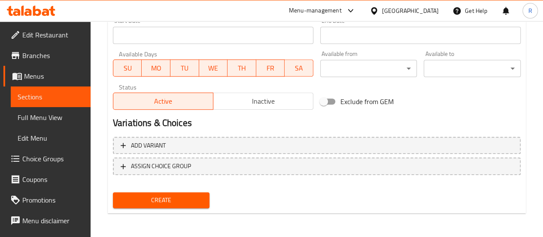
type textarea "A luxurious hamper inspired by the brilliance of Diwali nights packed with indu…"
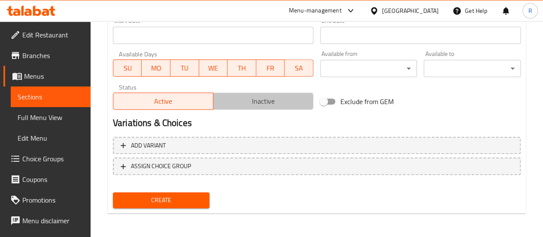
click at [298, 104] on span "Inactive" at bounding box center [263, 101] width 93 height 12
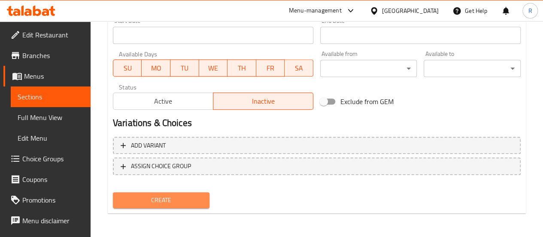
click at [174, 195] on span "Create" at bounding box center [161, 200] width 83 height 11
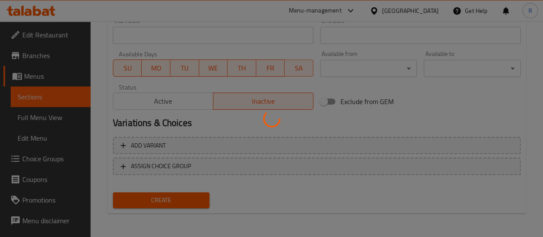
type input "0"
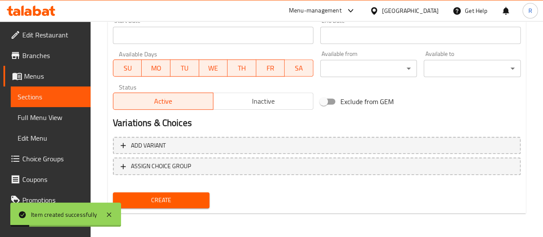
drag, startPoint x: 55, startPoint y: 94, endPoint x: 69, endPoint y: 93, distance: 13.3
click at [55, 94] on span "Sections" at bounding box center [51, 96] width 66 height 10
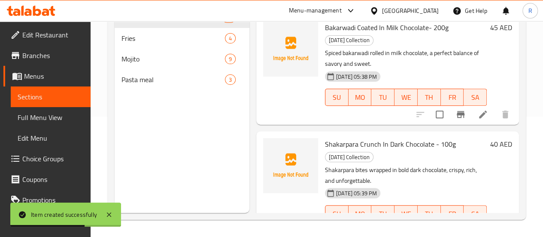
scroll to position [948, 0]
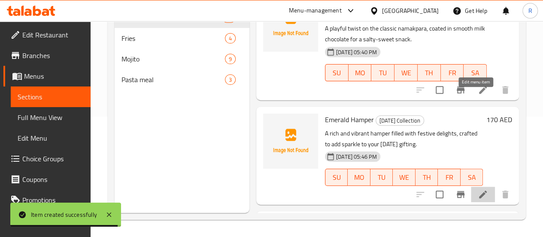
click at [478, 189] on icon at bounding box center [483, 194] width 10 height 10
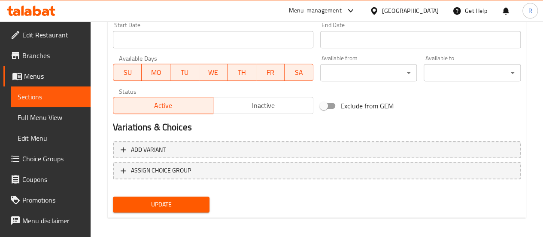
scroll to position [370, 0]
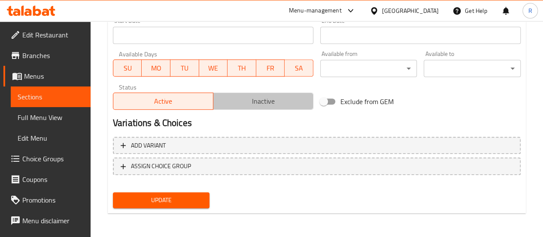
click at [284, 104] on span "Inactive" at bounding box center [263, 101] width 93 height 12
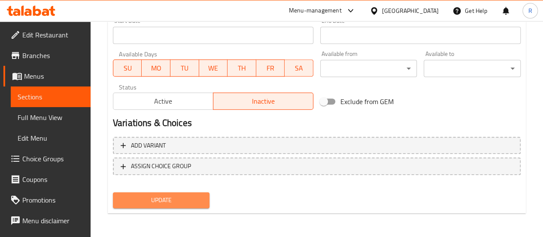
click at [201, 203] on span "Update" at bounding box center [161, 200] width 83 height 11
click at [38, 57] on span "Branches" at bounding box center [52, 55] width 61 height 10
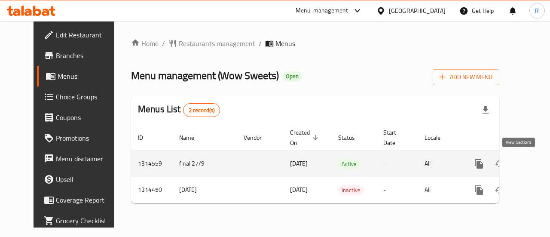
click at [537, 165] on icon "enhanced table" at bounding box center [541, 164] width 8 height 8
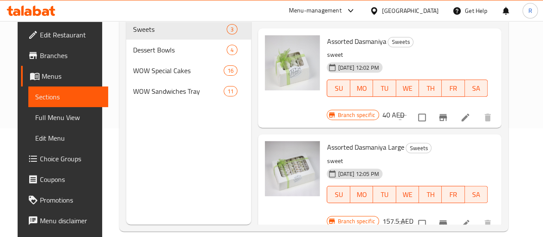
scroll to position [107, 0]
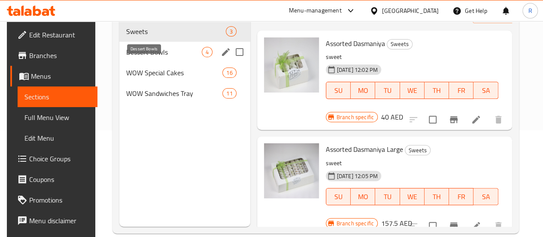
click at [158, 57] on span "Dessert Bowls" at bounding box center [164, 52] width 76 height 10
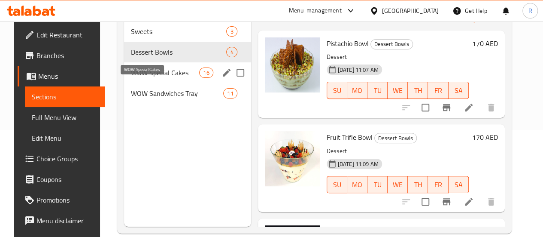
click at [140, 78] on span "WOW Special Cakes" at bounding box center [165, 72] width 68 height 10
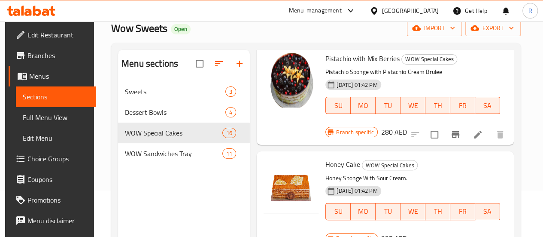
scroll to position [723, 0]
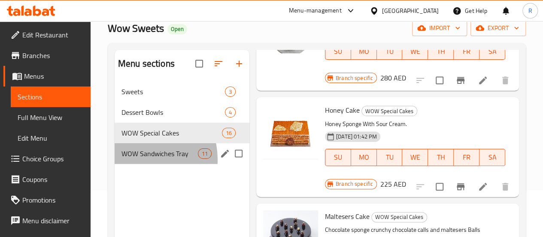
click at [139, 164] on div "WOW Sandwiches Tray 11" at bounding box center [182, 153] width 135 height 21
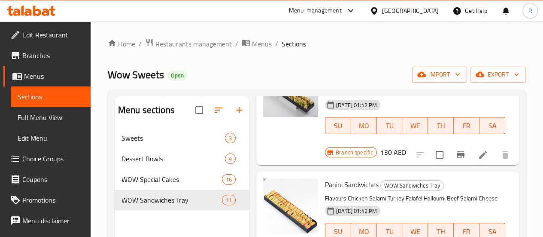
click at [524, 127] on div "Menu sections Sweets 3 Dessert Bowls 4 WOW Special Cakes 16 WOW Sandwiches Tray…" at bounding box center [317, 214] width 418 height 250
click at [519, 126] on div "Menu sections Sweets 3 Dessert Bowls 4 WOW Special Cakes 16 WOW Sandwiches Tray…" at bounding box center [317, 214] width 418 height 250
